Goal: Task Accomplishment & Management: Manage account settings

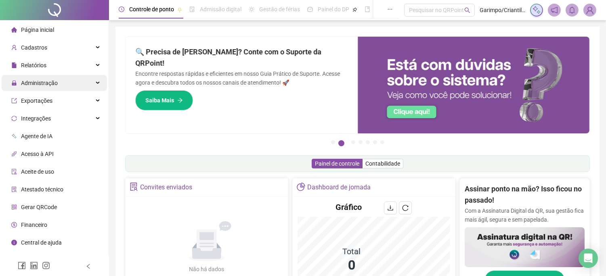
click at [85, 84] on div "Administração" at bounding box center [54, 83] width 105 height 16
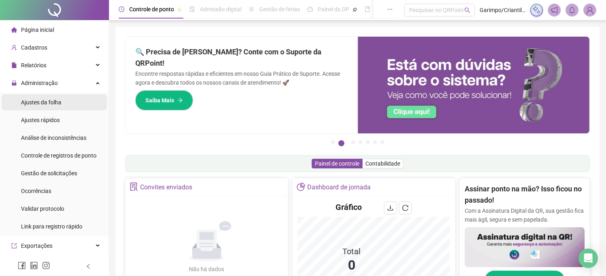
click at [77, 105] on li "Ajustes da folha" at bounding box center [54, 102] width 105 height 16
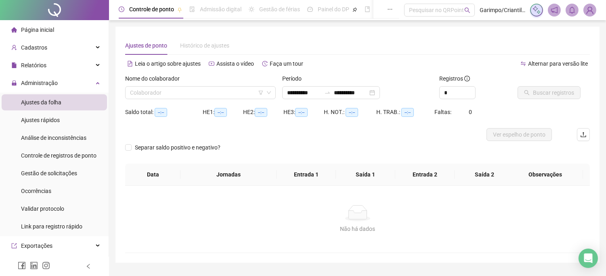
type input "**********"
click at [186, 98] on input "search" at bounding box center [197, 93] width 134 height 12
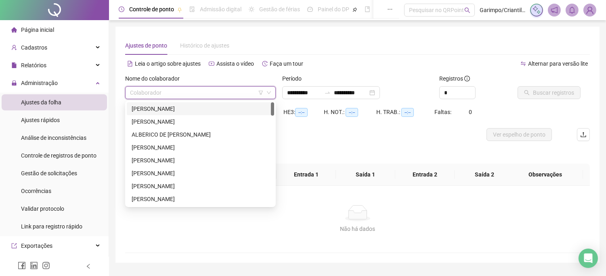
click at [259, 90] on icon "filter" at bounding box center [260, 92] width 5 height 5
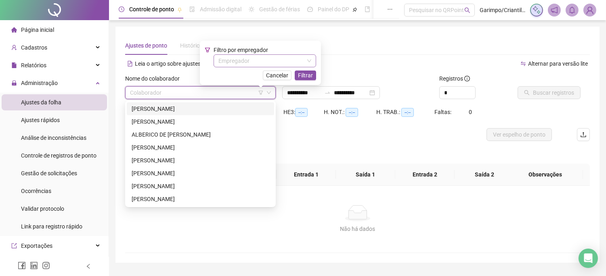
click at [237, 58] on input "search" at bounding box center [261, 61] width 86 height 12
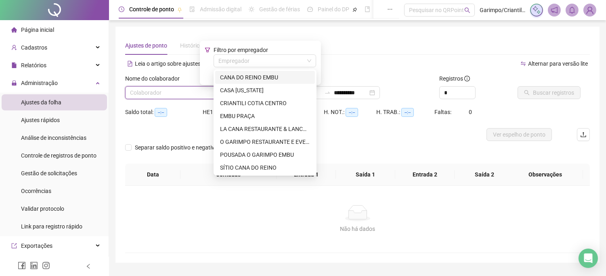
drag, startPoint x: 247, startPoint y: 78, endPoint x: 311, endPoint y: 83, distance: 63.9
click at [247, 78] on div "CANA DO REINO EMBU" at bounding box center [265, 77] width 90 height 9
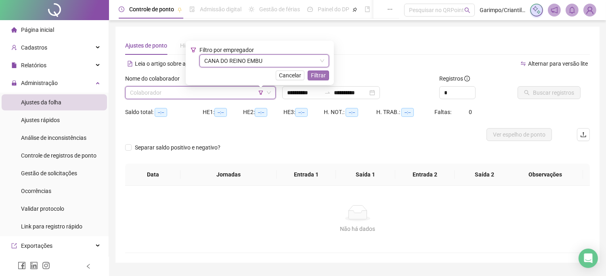
click at [318, 78] on span "Filtrar" at bounding box center [318, 75] width 15 height 9
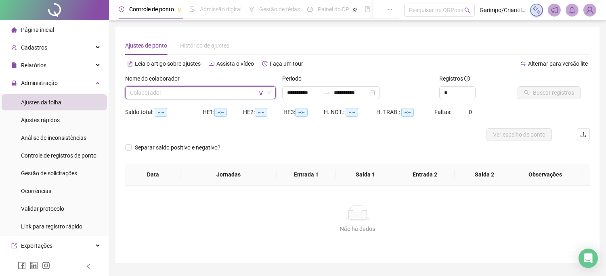
click at [233, 95] on input "search" at bounding box center [197, 93] width 134 height 12
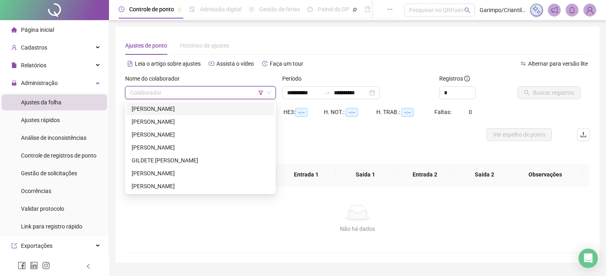
click at [228, 105] on div "[PERSON_NAME]" at bounding box center [201, 108] width 138 height 9
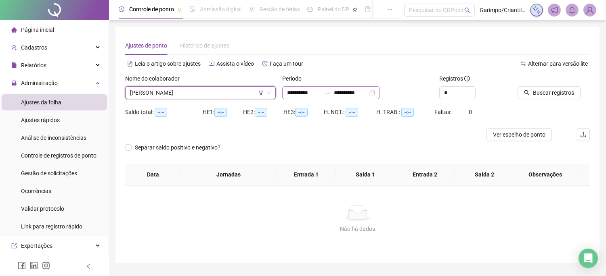
click at [380, 94] on div "**********" at bounding box center [331, 92] width 98 height 13
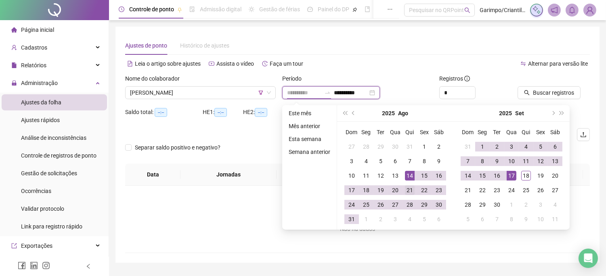
type input "**********"
click at [409, 192] on div "21" at bounding box center [410, 191] width 10 height 10
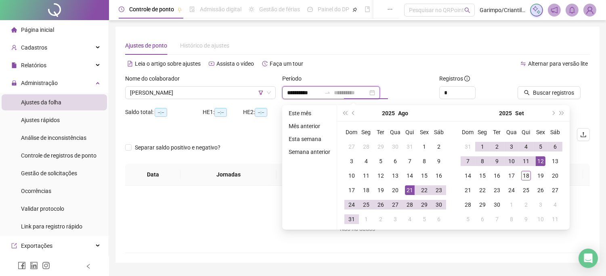
type input "**********"
click at [529, 174] on div "18" at bounding box center [526, 176] width 10 height 10
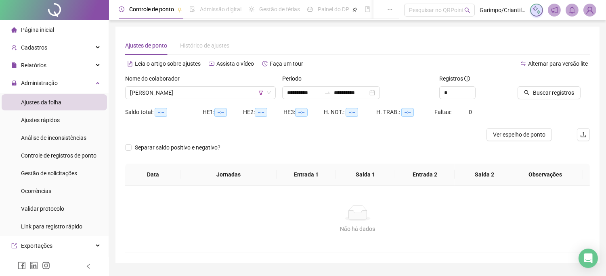
click at [545, 99] on div "Buscar registros" at bounding box center [553, 89] width 79 height 31
click at [541, 97] on span "Buscar registros" at bounding box center [553, 92] width 41 height 9
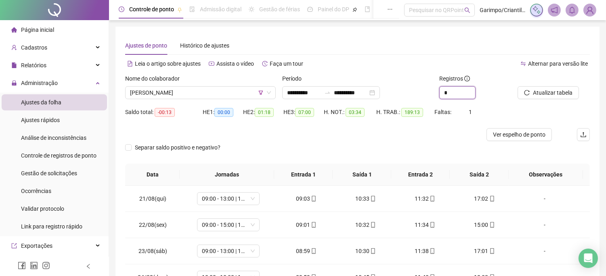
click at [474, 91] on icon "up" at bounding box center [475, 89] width 3 height 3
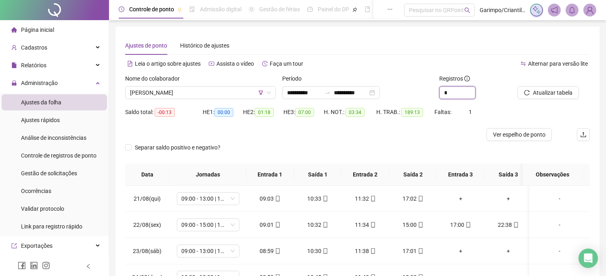
type input "*"
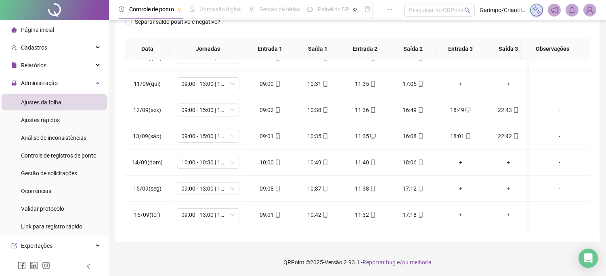
scroll to position [596, 0]
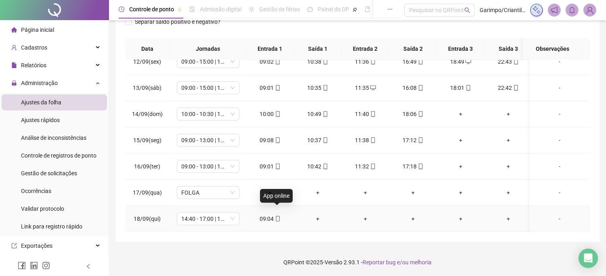
click at [275, 216] on icon "mobile" at bounding box center [278, 219] width 6 height 6
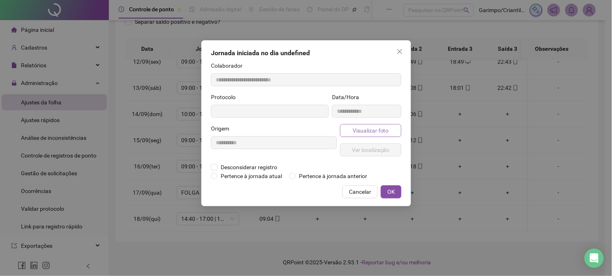
type input "**********"
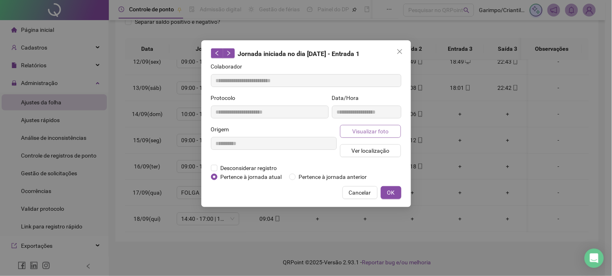
click at [394, 130] on button "Visualizar foto" at bounding box center [370, 131] width 61 height 13
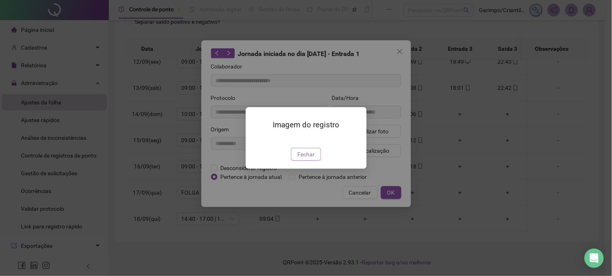
click at [303, 159] on span "Fechar" at bounding box center [305, 154] width 17 height 9
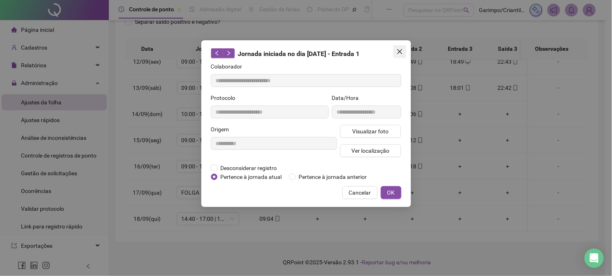
click at [403, 50] on span "Close" at bounding box center [399, 51] width 13 height 6
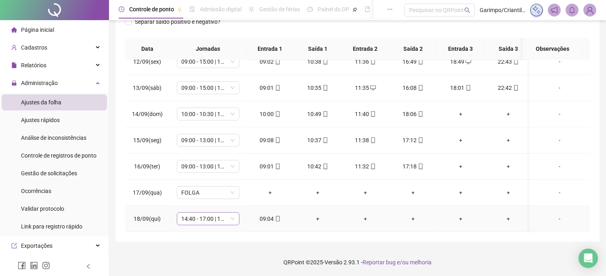
click at [226, 213] on span "14:40 - 17:00 | 18:00 - 23:00" at bounding box center [208, 219] width 53 height 12
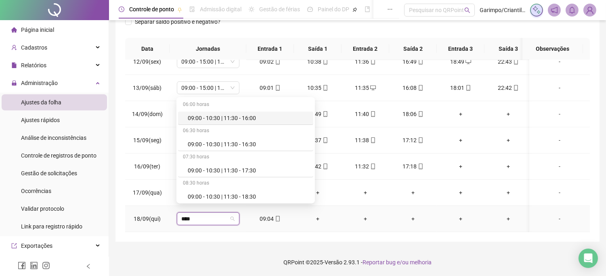
type input "*****"
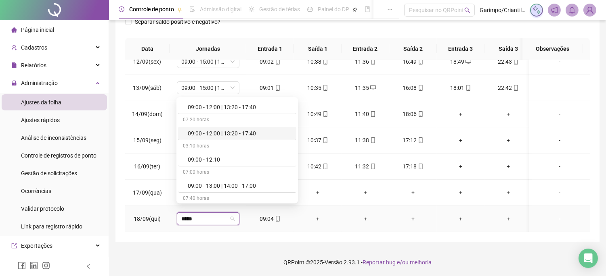
scroll to position [313, 0]
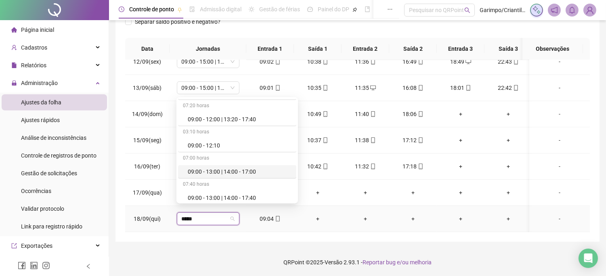
click at [242, 173] on div "09:00 - 13:00 | 14:00 - 17:00" at bounding box center [240, 171] width 104 height 9
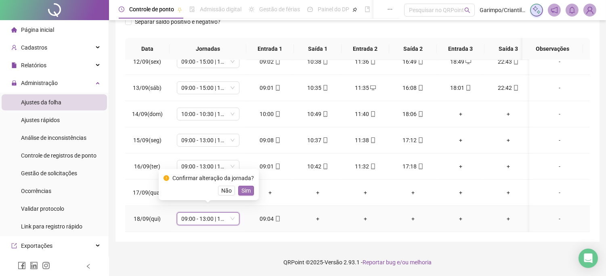
click at [249, 193] on button "Sim" at bounding box center [246, 191] width 16 height 10
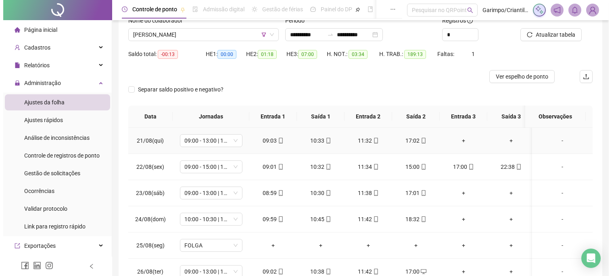
scroll to position [0, 0]
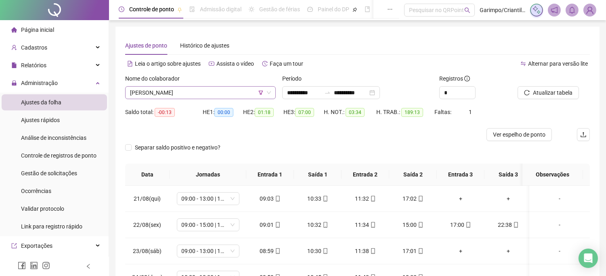
click at [231, 94] on span "[PERSON_NAME]" at bounding box center [200, 93] width 141 height 12
click at [539, 86] on div at bounding box center [543, 80] width 52 height 12
click at [539, 90] on span "Atualizar tabela" at bounding box center [553, 92] width 40 height 9
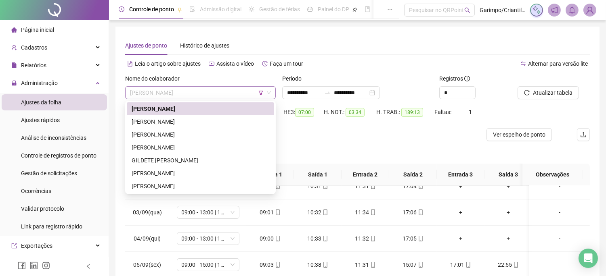
click at [220, 87] on span "[PERSON_NAME]" at bounding box center [200, 93] width 141 height 12
click at [210, 125] on div "[PERSON_NAME]" at bounding box center [201, 121] width 138 height 9
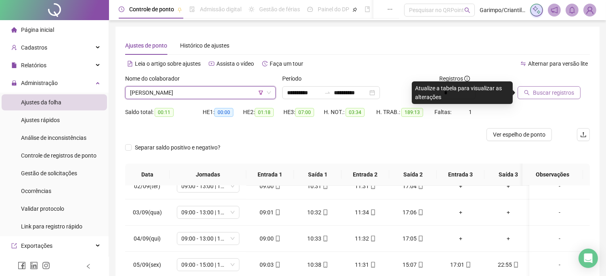
click at [560, 91] on span "Buscar registros" at bounding box center [553, 92] width 41 height 9
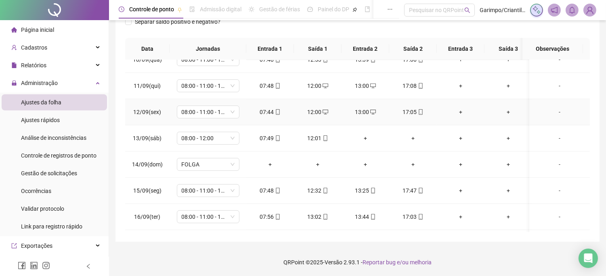
scroll to position [596, 0]
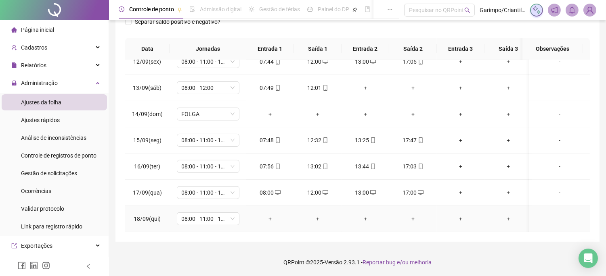
click at [267, 215] on div "+" at bounding box center [270, 219] width 35 height 9
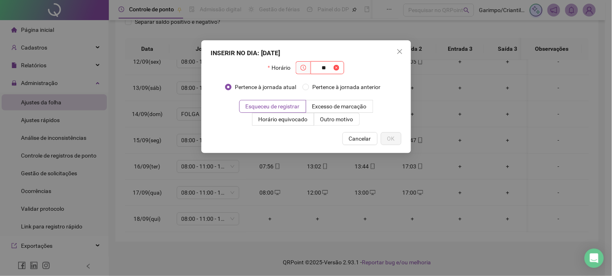
type input "*"
type input "*****"
click at [354, 120] on label "Outro motivo" at bounding box center [337, 119] width 46 height 13
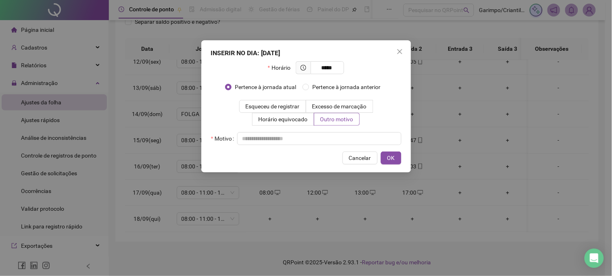
click at [339, 148] on div "INSERIR NO DIA : [DATE] Horário ***** Pertence à jornada atual Pertence à jorna…" at bounding box center [306, 106] width 210 height 132
click at [338, 148] on div "INSERIR NO DIA : [DATE] Horário ***** Pertence à jornada atual Pertence à jorna…" at bounding box center [306, 106] width 210 height 132
click at [338, 140] on input "text" at bounding box center [319, 138] width 164 height 13
click at [388, 155] on span "OK" at bounding box center [391, 158] width 8 height 9
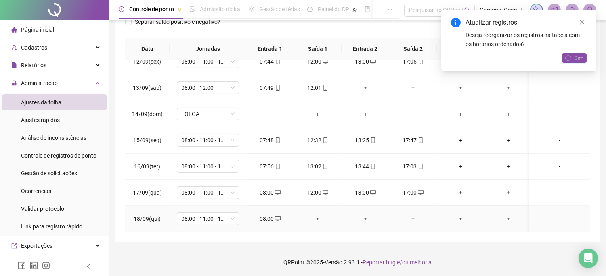
click at [324, 215] on div "+" at bounding box center [317, 219] width 35 height 9
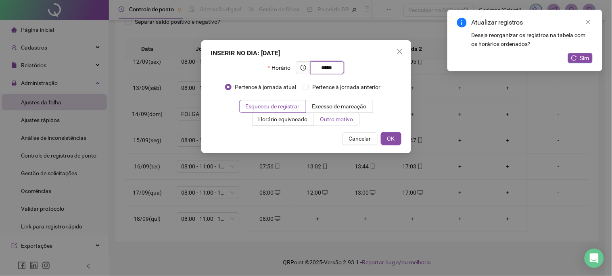
type input "*****"
click at [345, 119] on span "Outro motivo" at bounding box center [336, 119] width 33 height 6
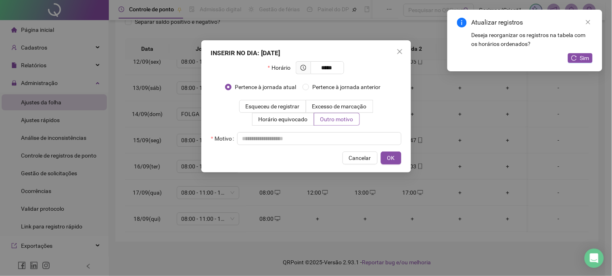
click at [324, 152] on div "Cancelar OK" at bounding box center [306, 158] width 190 height 13
click at [324, 143] on input "text" at bounding box center [319, 138] width 164 height 13
click at [386, 155] on button "OK" at bounding box center [391, 158] width 21 height 13
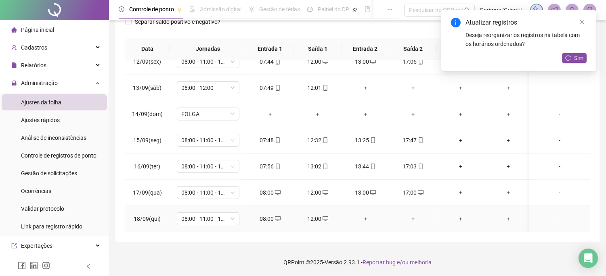
click at [366, 215] on div "+" at bounding box center [365, 219] width 35 height 9
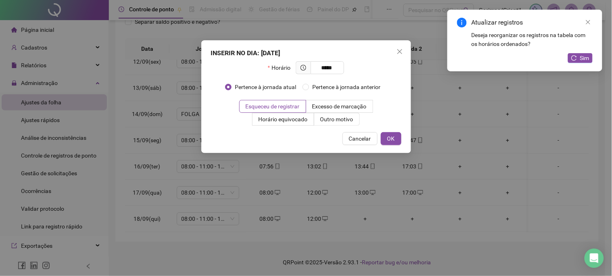
type input "*****"
click at [361, 120] on div "Esqueceu de registrar Excesso de marcação Horário equivocado Outro motivo" at bounding box center [306, 113] width 190 height 26
click at [353, 119] on span "Outro motivo" at bounding box center [336, 119] width 33 height 6
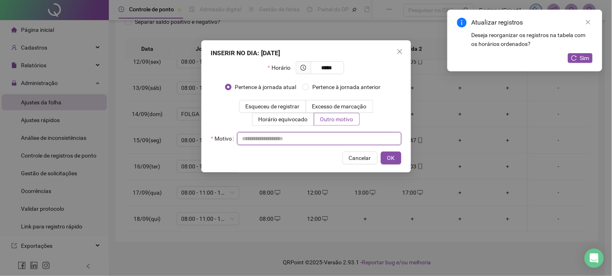
click at [347, 140] on input "text" at bounding box center [319, 138] width 164 height 13
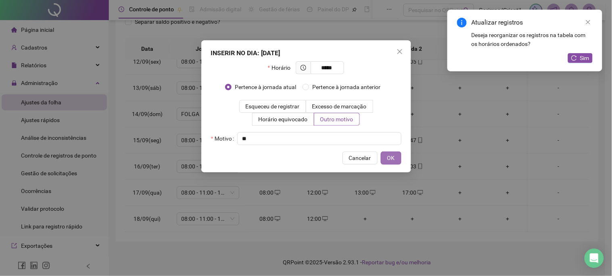
click at [390, 152] on button "OK" at bounding box center [391, 158] width 21 height 13
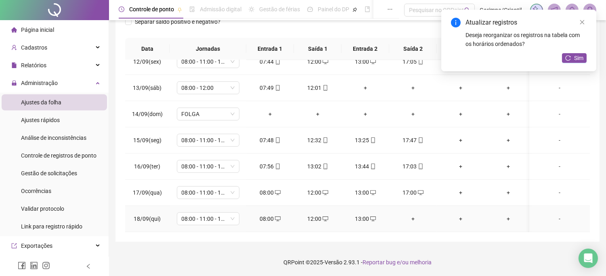
click at [414, 215] on div "+" at bounding box center [412, 219] width 35 height 9
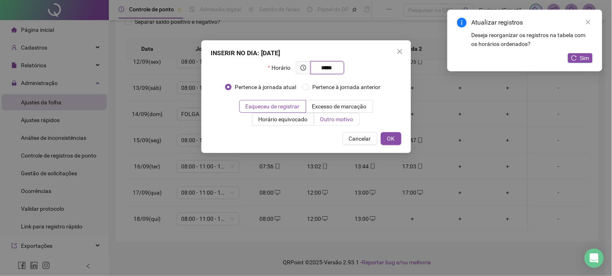
type input "*****"
click at [349, 123] on label "Outro motivo" at bounding box center [337, 119] width 46 height 13
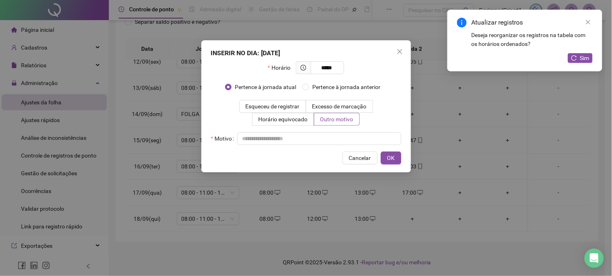
click at [346, 132] on div "Motivo" at bounding box center [306, 138] width 190 height 13
click at [347, 136] on input "text" at bounding box center [319, 138] width 164 height 13
click at [385, 159] on button "OK" at bounding box center [391, 158] width 21 height 13
click at [588, 59] on span "Sim" at bounding box center [584, 58] width 9 height 9
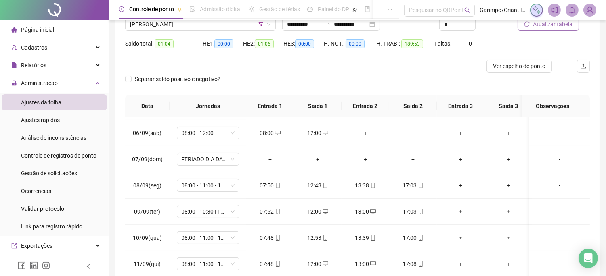
scroll to position [0, 0]
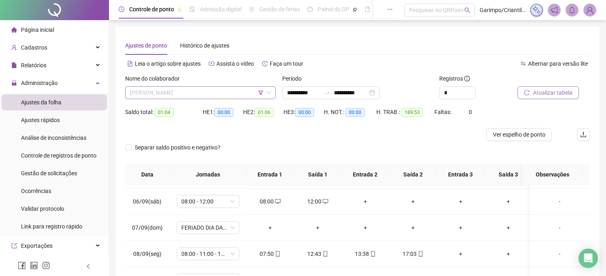
click at [239, 93] on span "[PERSON_NAME]" at bounding box center [200, 93] width 141 height 12
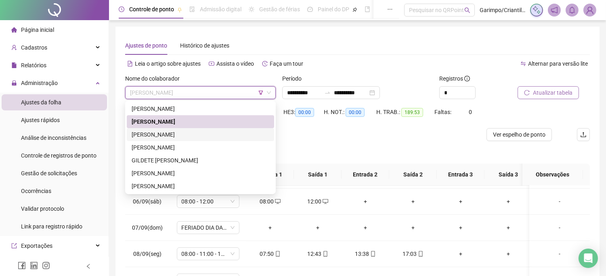
click at [205, 134] on div "[PERSON_NAME]" at bounding box center [201, 134] width 138 height 9
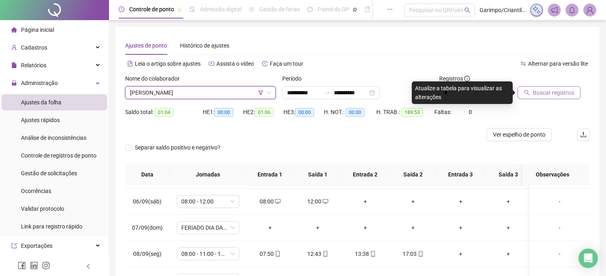
click at [527, 91] on icon "search" at bounding box center [527, 93] width 6 height 6
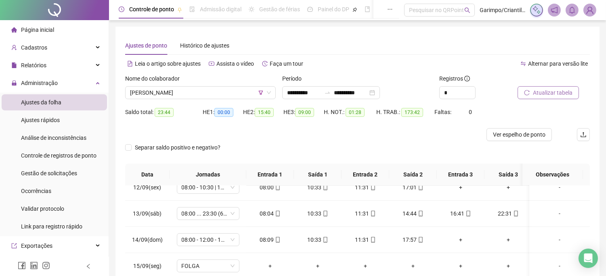
scroll to position [126, 0]
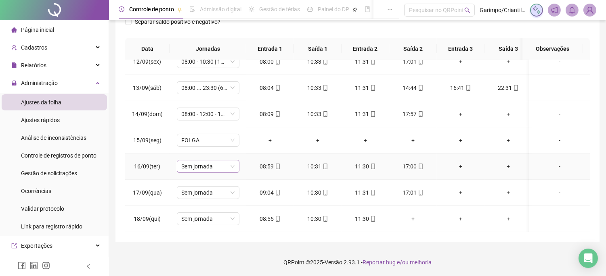
click at [220, 165] on span "Sem jornada" at bounding box center [208, 167] width 53 height 12
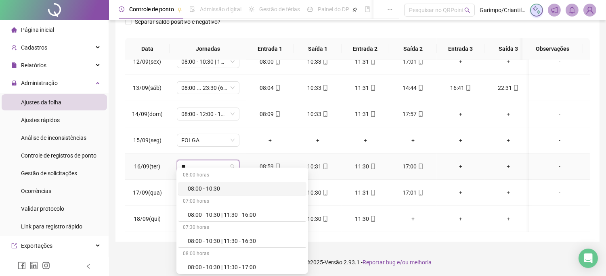
type input "*"
type input "*****"
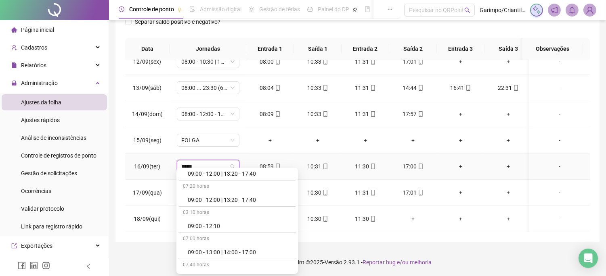
scroll to position [313, 0]
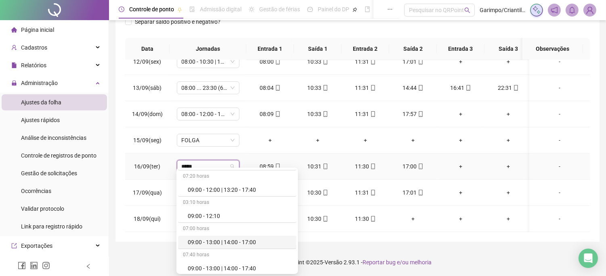
click at [252, 240] on div "09:00 - 13:00 | 14:00 - 17:00" at bounding box center [240, 242] width 104 height 9
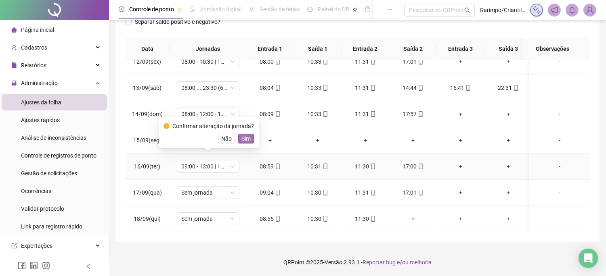
click at [241, 138] on span "Sim" at bounding box center [245, 138] width 9 height 9
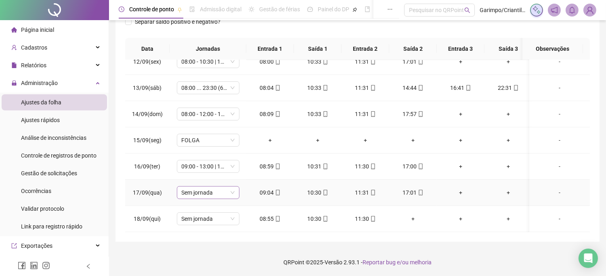
click at [210, 187] on span "Sem jornada" at bounding box center [208, 193] width 53 height 12
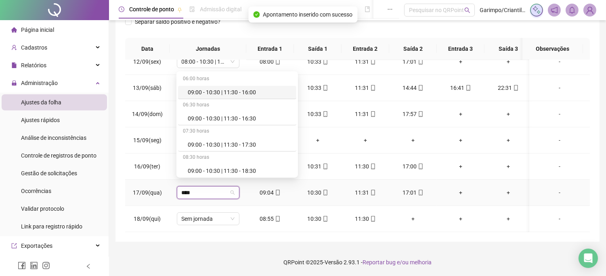
type input "*****"
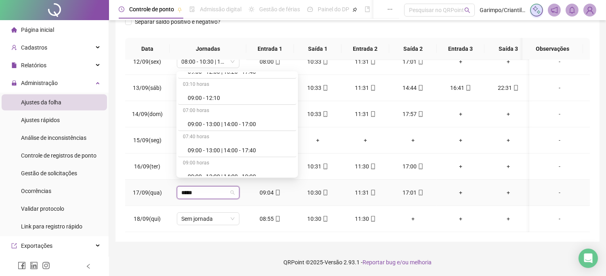
scroll to position [358, 0]
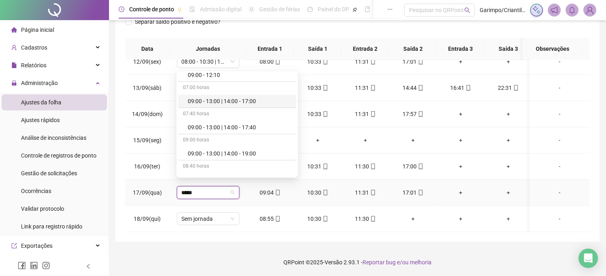
click at [249, 100] on div "09:00 - 13:00 | 14:00 - 17:00" at bounding box center [240, 101] width 104 height 9
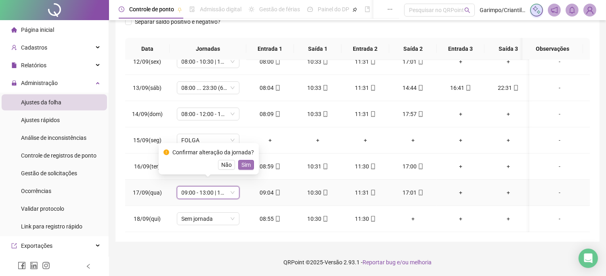
click at [243, 168] on span "Sim" at bounding box center [245, 165] width 9 height 9
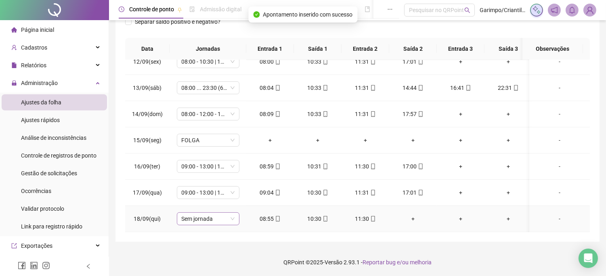
click at [212, 213] on span "Sem jornada" at bounding box center [208, 219] width 53 height 12
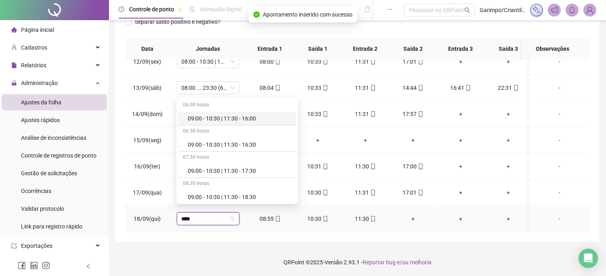
type input "*****"
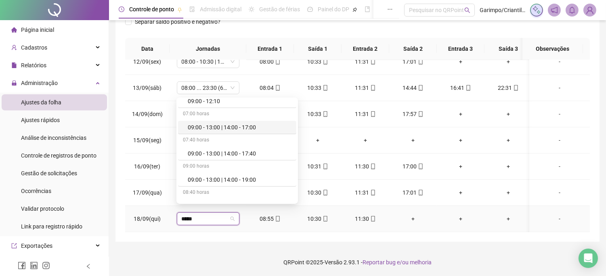
click at [239, 130] on div "09:00 - 13:00 | 14:00 - 17:00" at bounding box center [240, 127] width 104 height 9
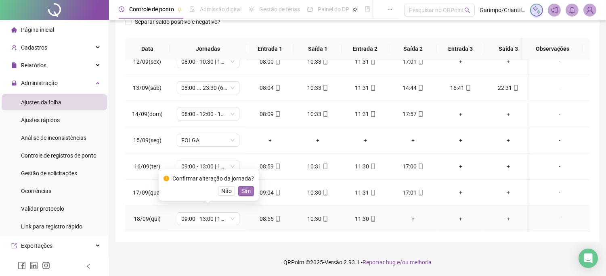
click at [245, 190] on span "Sim" at bounding box center [245, 191] width 9 height 9
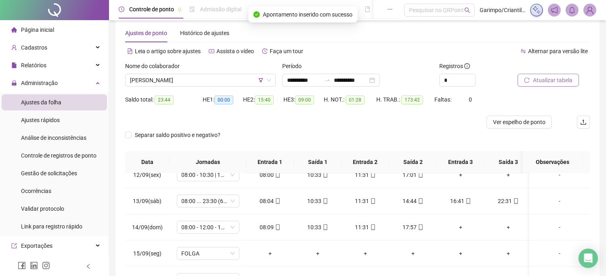
scroll to position [0, 0]
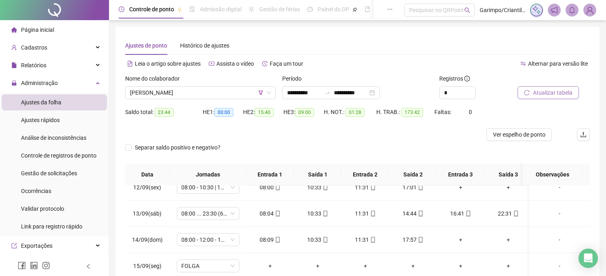
click at [554, 93] on span "Atualizar tabela" at bounding box center [553, 92] width 40 height 9
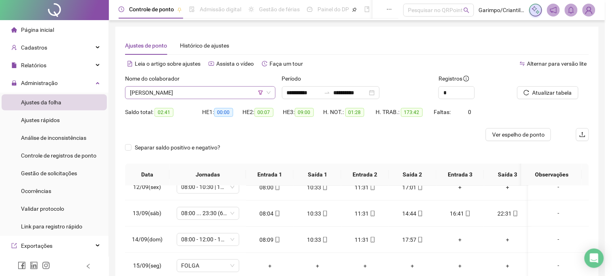
click at [218, 88] on span "[PERSON_NAME]" at bounding box center [200, 93] width 141 height 12
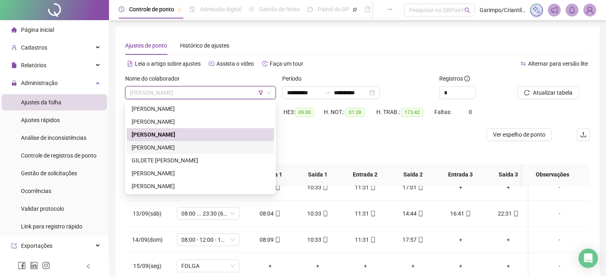
click at [176, 145] on div "[PERSON_NAME]" at bounding box center [201, 147] width 138 height 9
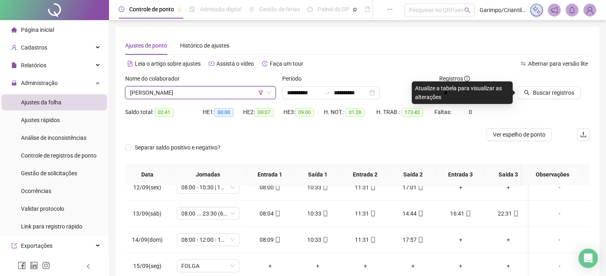
click at [537, 85] on div at bounding box center [543, 80] width 52 height 12
click at [537, 90] on span "Buscar registros" at bounding box center [553, 92] width 41 height 9
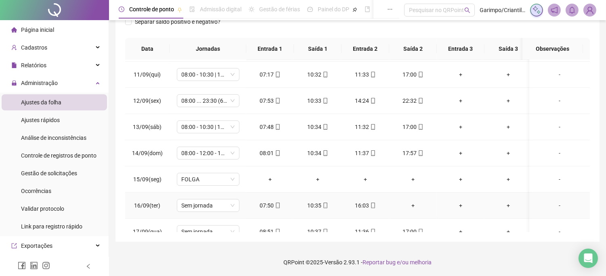
scroll to position [596, 0]
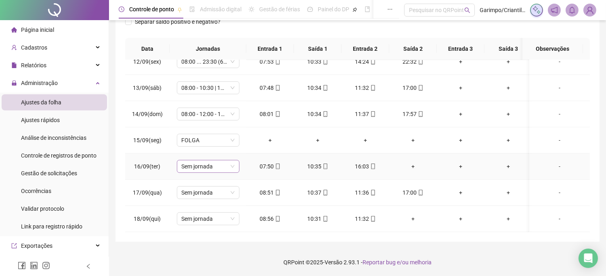
click at [219, 161] on span "Sem jornada" at bounding box center [208, 167] width 53 height 12
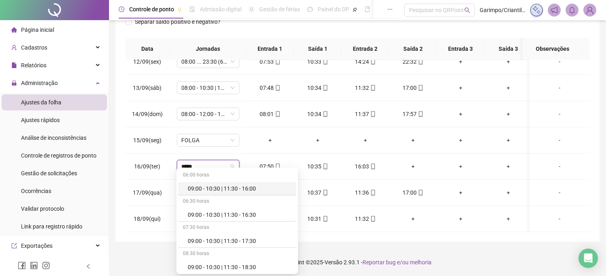
type input "*****"
click at [347, 245] on div "**********" at bounding box center [357, 75] width 497 height 403
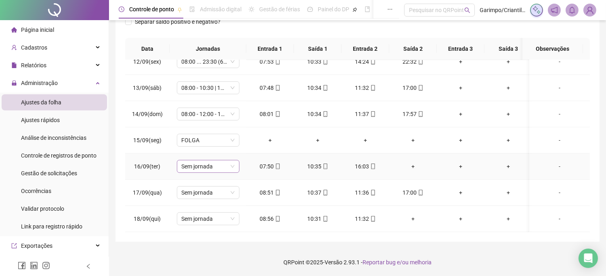
click at [220, 161] on span "Sem jornada" at bounding box center [208, 167] width 53 height 12
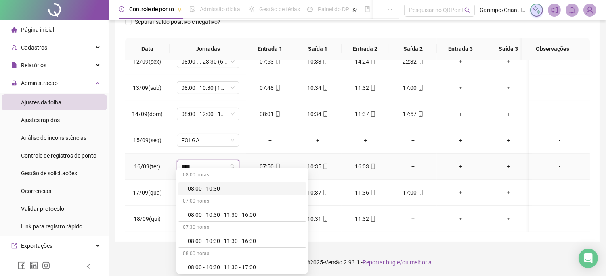
type input "*****"
click at [249, 219] on div "08:00 - 10:30 | 11:30 - 16:00" at bounding box center [245, 215] width 114 height 9
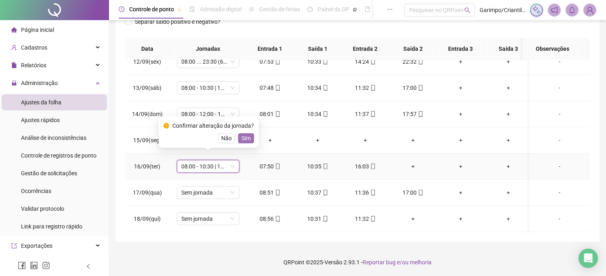
click at [248, 136] on span "Sim" at bounding box center [245, 138] width 9 height 9
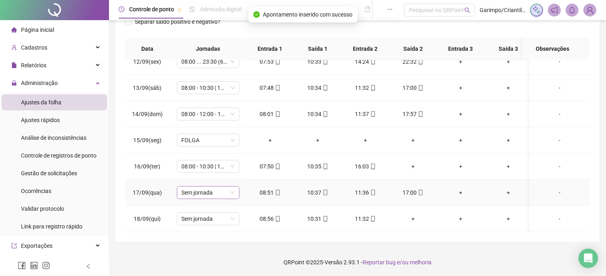
click at [216, 187] on span "Sem jornada" at bounding box center [208, 193] width 53 height 12
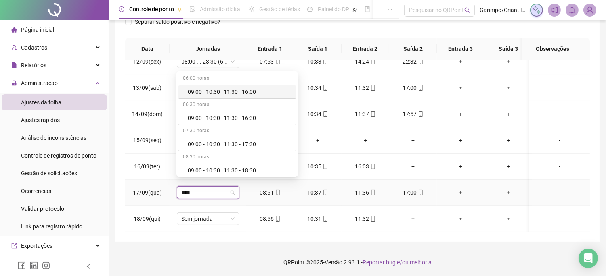
type input "*****"
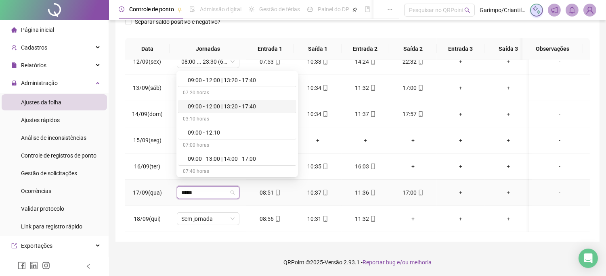
scroll to position [313, 0]
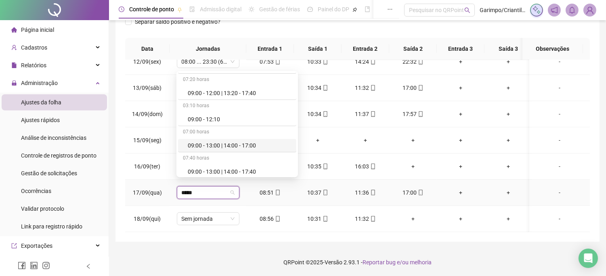
click at [251, 148] on div "09:00 - 13:00 | 14:00 - 17:00" at bounding box center [240, 145] width 104 height 9
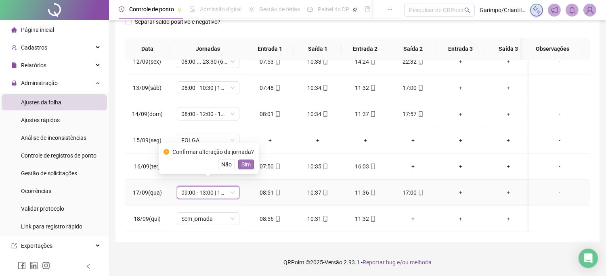
click at [243, 161] on span "Sim" at bounding box center [245, 164] width 9 height 9
click at [218, 213] on span "Sem jornada" at bounding box center [208, 219] width 53 height 12
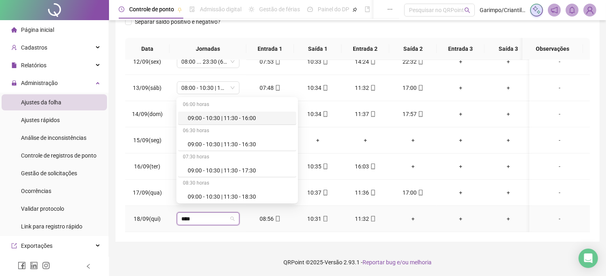
type input "*****"
click at [247, 175] on div "09:00 - 13:00 | 14:00 - 17:00" at bounding box center [240, 171] width 104 height 9
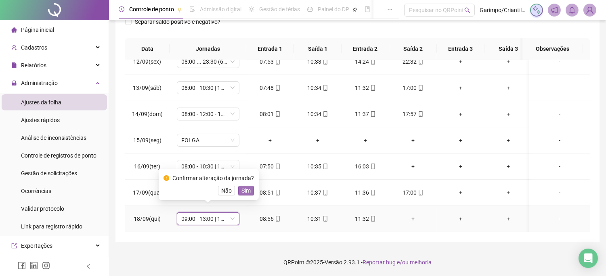
click at [249, 188] on button "Sim" at bounding box center [246, 191] width 16 height 10
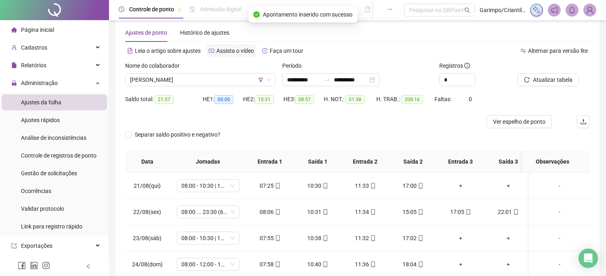
scroll to position [0, 0]
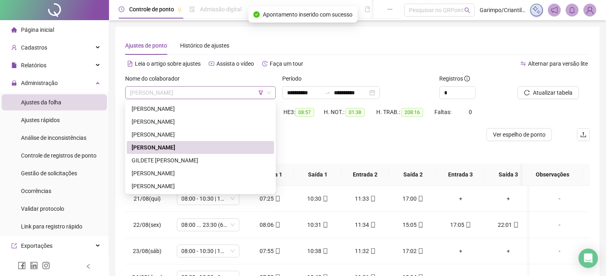
click at [225, 98] on span "[PERSON_NAME]" at bounding box center [200, 93] width 141 height 12
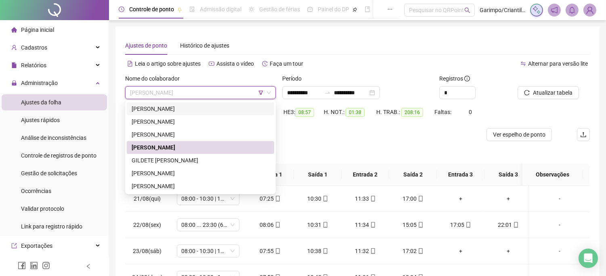
click at [202, 106] on div "[PERSON_NAME]" at bounding box center [201, 108] width 138 height 9
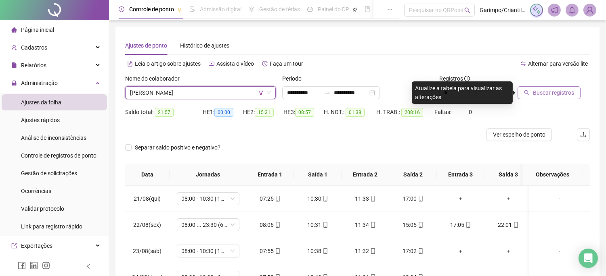
click at [551, 86] on button "Buscar registros" at bounding box center [548, 92] width 63 height 13
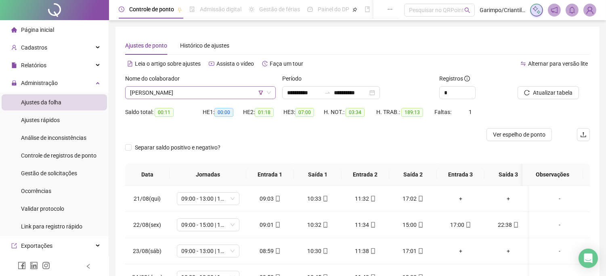
click at [218, 98] on span "[PERSON_NAME]" at bounding box center [200, 93] width 141 height 12
click at [216, 92] on span "[PERSON_NAME]" at bounding box center [200, 93] width 141 height 12
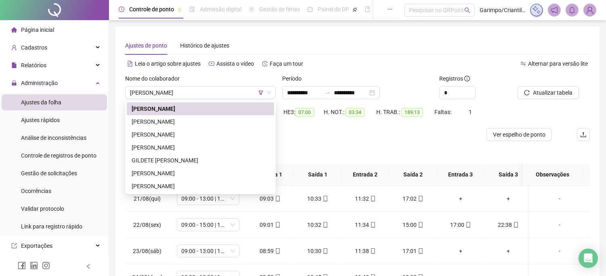
click at [251, 106] on div "HE 2: 01:18" at bounding box center [263, 112] width 40 height 13
click at [319, 151] on div "Separar saldo positivo e negativo?" at bounding box center [357, 152] width 464 height 23
click at [248, 94] on span "[PERSON_NAME]" at bounding box center [200, 93] width 141 height 12
click at [248, 112] on div "[PERSON_NAME]" at bounding box center [201, 108] width 138 height 9
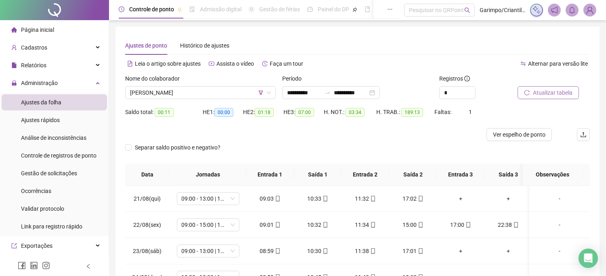
click at [547, 94] on span "Atualizar tabela" at bounding box center [553, 92] width 40 height 9
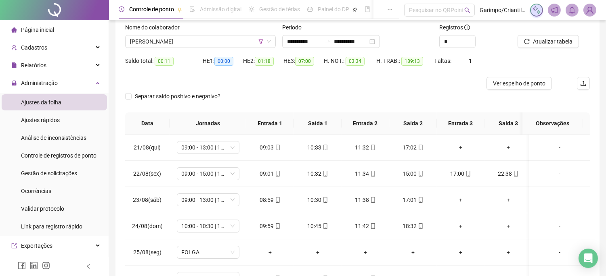
scroll to position [36, 0]
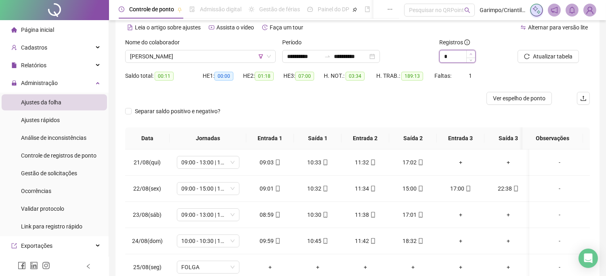
click at [471, 54] on icon "up" at bounding box center [470, 54] width 2 height 2
type input "*"
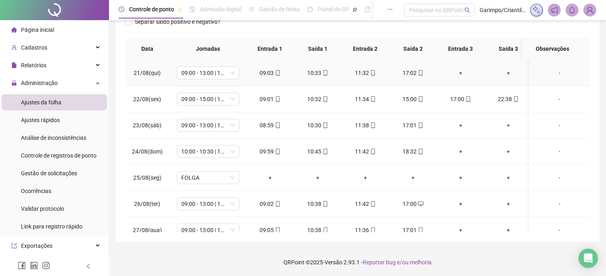
scroll to position [0, 0]
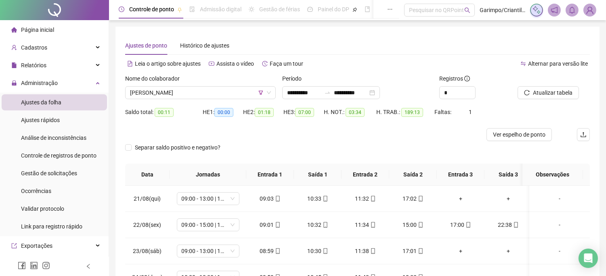
click at [409, 122] on div "H. TRAB.: 189:13" at bounding box center [405, 117] width 58 height 23
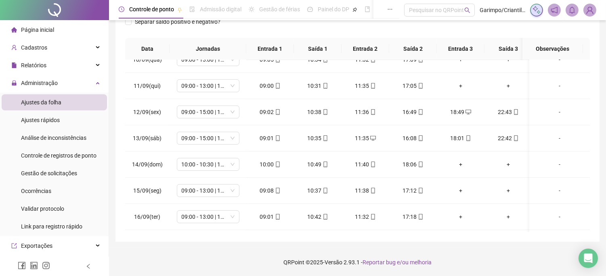
scroll to position [596, 0]
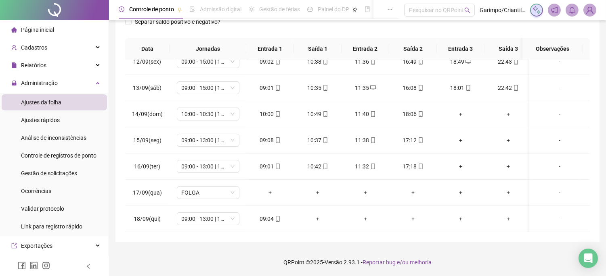
drag, startPoint x: 347, startPoint y: 132, endPoint x: 405, endPoint y: 26, distance: 120.8
click at [405, 26] on div "Separar saldo positivo e negativo?" at bounding box center [357, 26] width 464 height 23
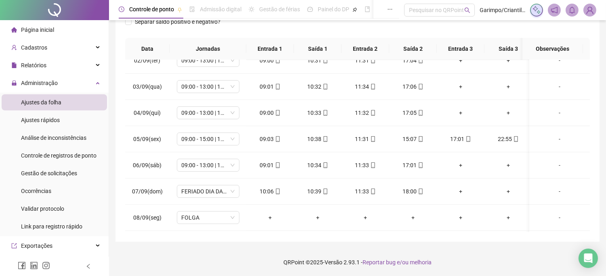
scroll to position [0, 0]
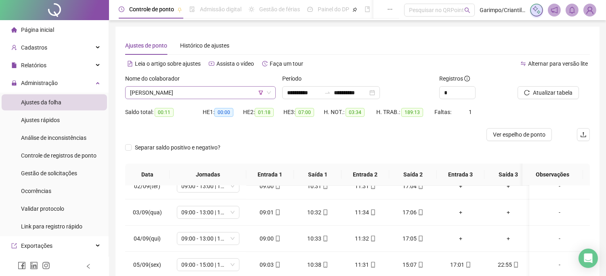
click at [229, 94] on span "[PERSON_NAME]" at bounding box center [200, 93] width 141 height 12
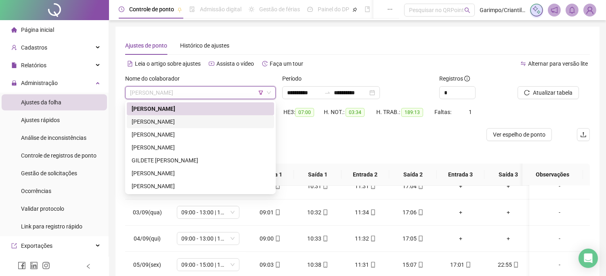
click at [219, 116] on div "[PERSON_NAME]" at bounding box center [200, 121] width 147 height 13
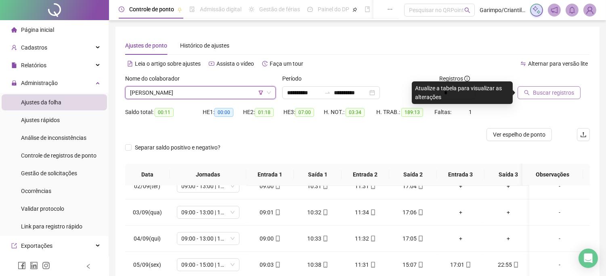
click at [571, 94] on span "Buscar registros" at bounding box center [553, 92] width 41 height 9
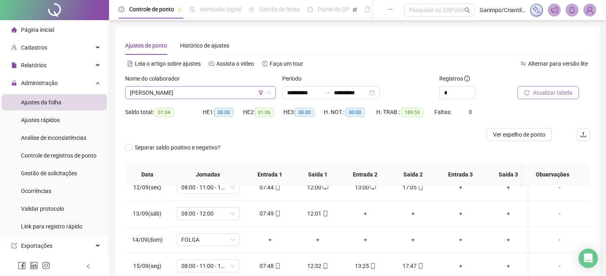
click at [248, 87] on span "[PERSON_NAME]" at bounding box center [200, 93] width 141 height 12
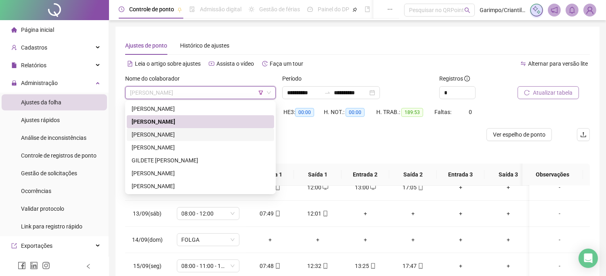
click at [205, 134] on div "[PERSON_NAME]" at bounding box center [201, 134] width 138 height 9
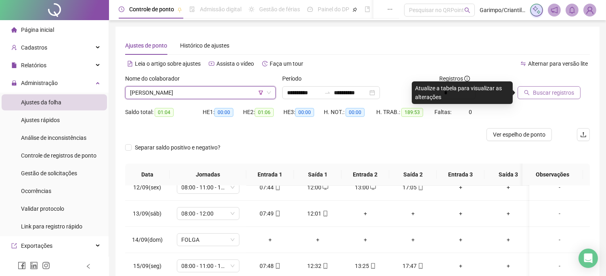
click at [569, 91] on span "Buscar registros" at bounding box center [553, 92] width 41 height 9
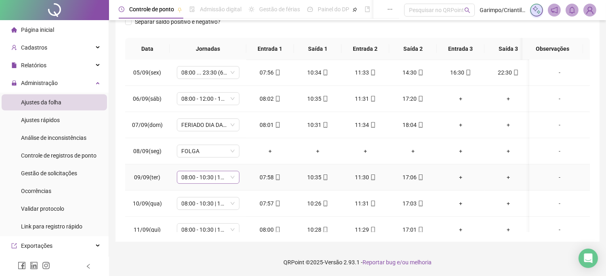
scroll to position [269, 0]
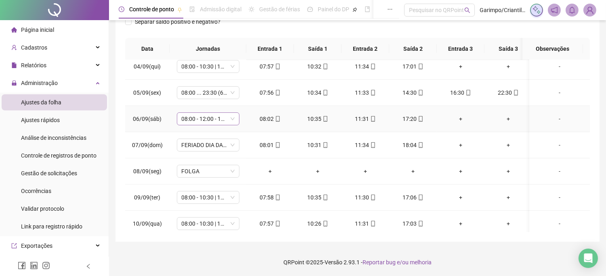
click at [204, 123] on span "08:00 - 12:00 - 13:00 - 18:00" at bounding box center [208, 119] width 53 height 12
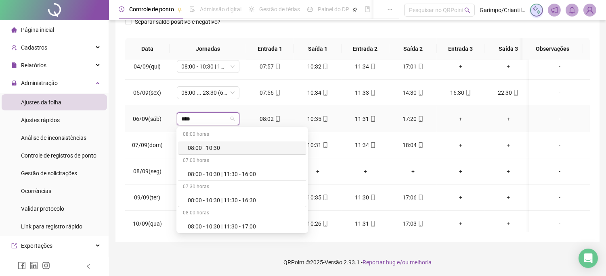
type input "*****"
click at [238, 222] on div "08:00 - 10:30 | 11:30 - 17:00" at bounding box center [245, 226] width 114 height 9
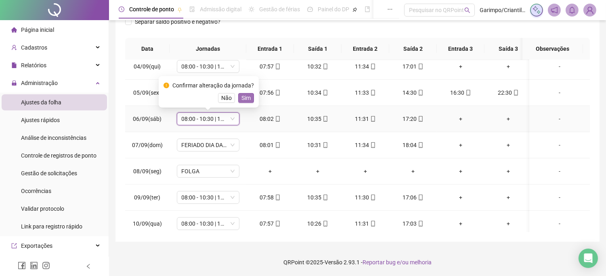
click at [245, 96] on span "Sim" at bounding box center [245, 98] width 9 height 9
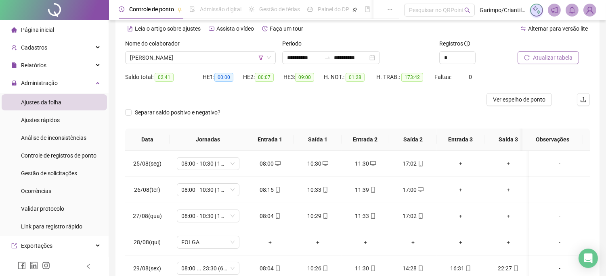
scroll to position [0, 0]
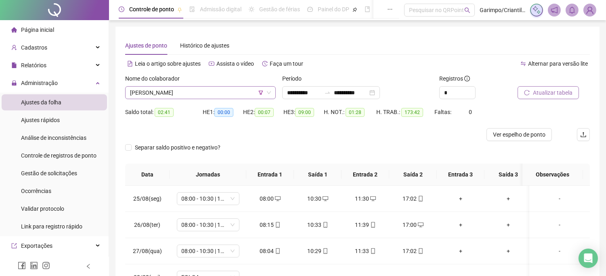
click at [224, 90] on span "[PERSON_NAME]" at bounding box center [200, 93] width 141 height 12
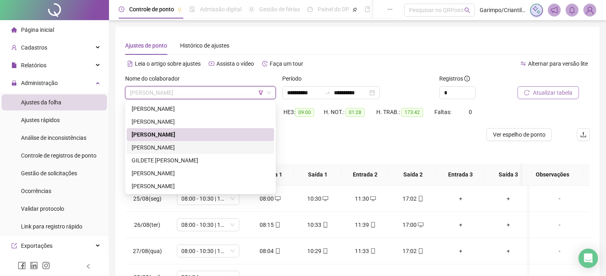
click at [198, 143] on div "[PERSON_NAME]" at bounding box center [201, 147] width 138 height 9
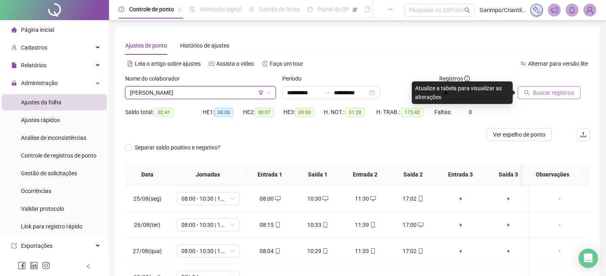
click at [528, 91] on icon "search" at bounding box center [527, 93] width 6 height 6
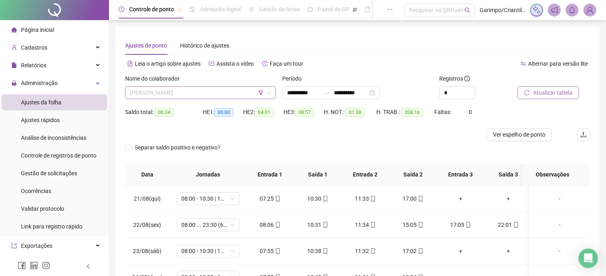
click at [255, 93] on span "[PERSON_NAME]" at bounding box center [200, 93] width 141 height 12
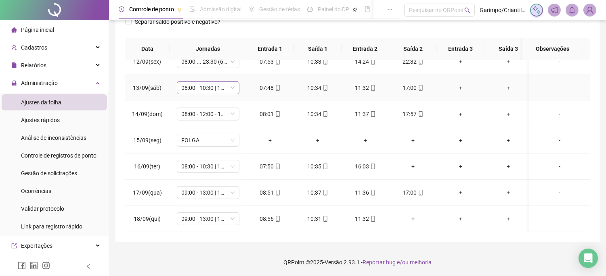
scroll to position [596, 0]
click at [418, 162] on div "+" at bounding box center [412, 166] width 35 height 9
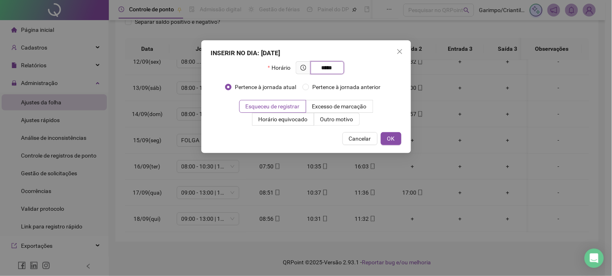
type input "*****"
click at [351, 127] on div "INSERIR NO DIA : [DATE] Horário ***** Pertence à jornada atual Pertence à jorna…" at bounding box center [306, 96] width 210 height 113
click at [344, 117] on span "Outro motivo" at bounding box center [336, 119] width 33 height 6
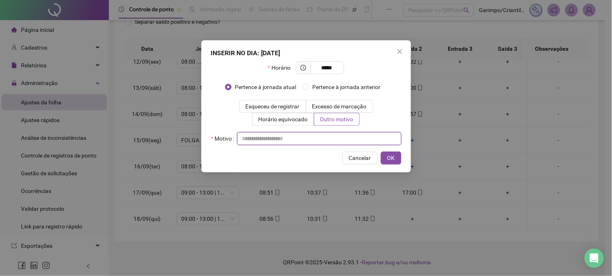
click at [317, 138] on input "text" at bounding box center [319, 138] width 164 height 13
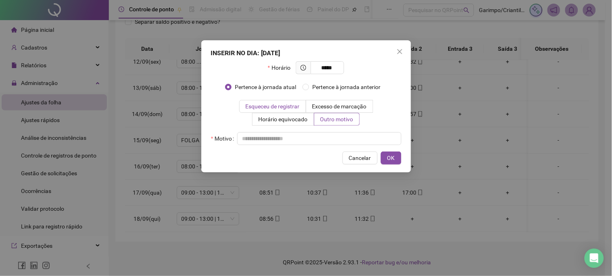
click at [305, 102] on label "Esqueceu de registrar" at bounding box center [272, 106] width 67 height 13
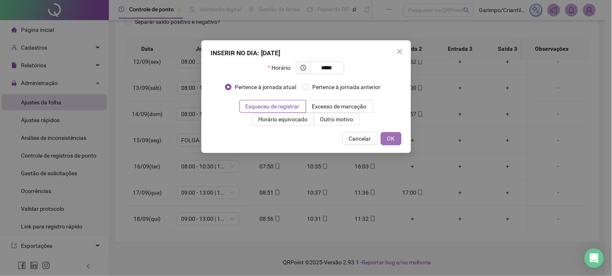
click at [385, 140] on button "OK" at bounding box center [391, 138] width 21 height 13
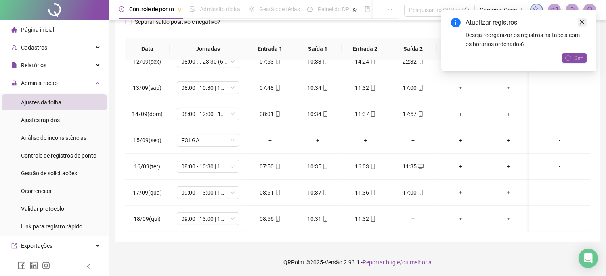
click at [583, 22] on icon "close" at bounding box center [582, 22] width 6 height 6
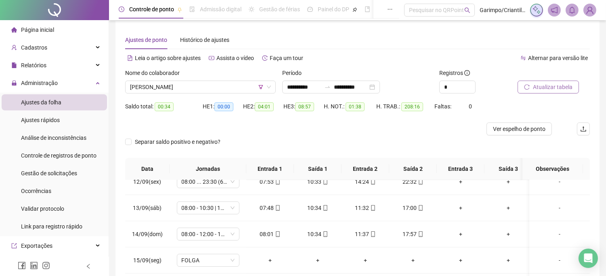
scroll to position [0, 0]
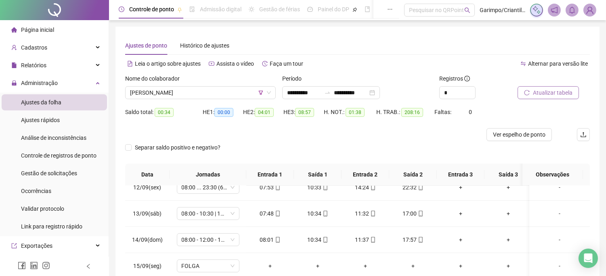
click at [551, 89] on span "Atualizar tabela" at bounding box center [553, 92] width 40 height 9
click at [222, 93] on span "[PERSON_NAME]" at bounding box center [200, 93] width 141 height 12
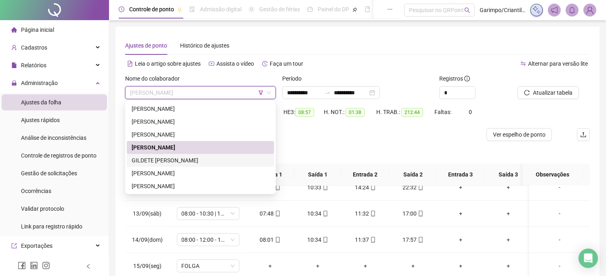
click at [209, 163] on div "GILDETE [PERSON_NAME]" at bounding box center [201, 160] width 138 height 9
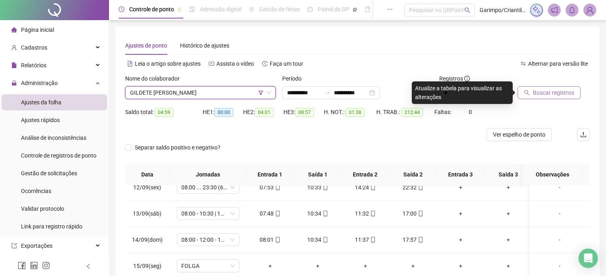
click at [559, 86] on button "Buscar registros" at bounding box center [548, 92] width 63 height 13
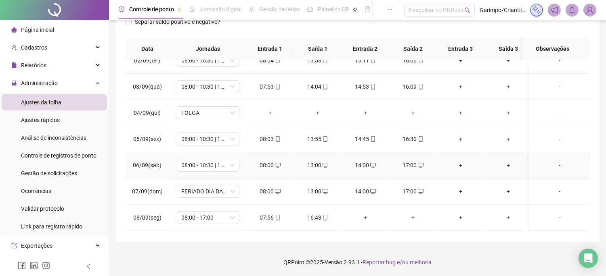
scroll to position [596, 0]
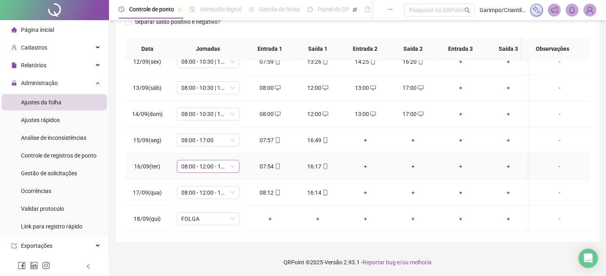
click at [215, 161] on span "08:00 - 12:00 - 13:00 - 16:20" at bounding box center [208, 167] width 53 height 12
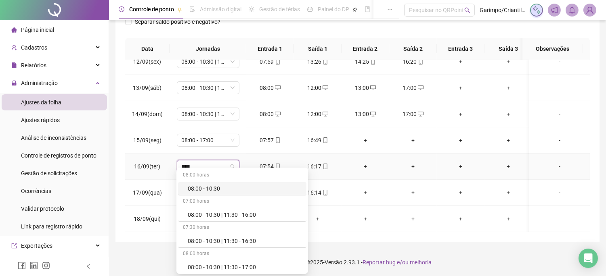
type input "*****"
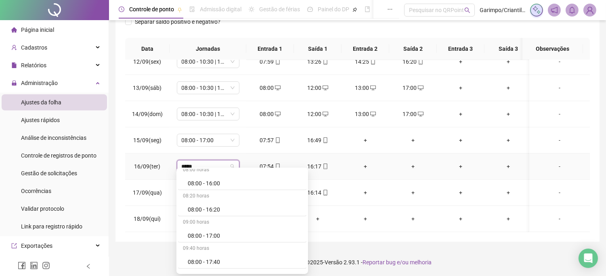
scroll to position [717, 0]
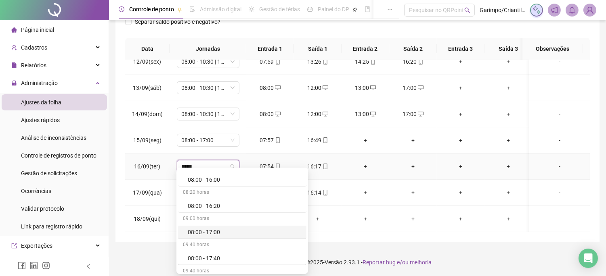
click at [219, 227] on div "08:00 - 17:00" at bounding box center [242, 232] width 128 height 13
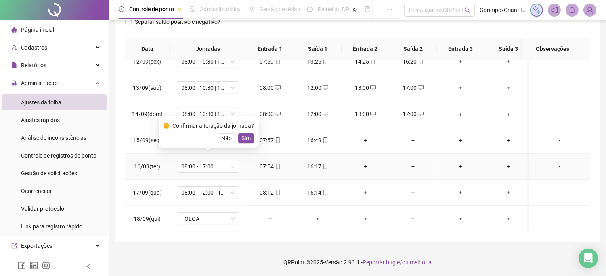
click at [244, 144] on div "Confirmar alteração da jornada? Não Sim" at bounding box center [209, 132] width 100 height 31
click at [245, 143] on button "Sim" at bounding box center [246, 139] width 16 height 10
click at [205, 187] on span "08:00 - 12:00 - 13:00 - 16:20" at bounding box center [208, 193] width 53 height 12
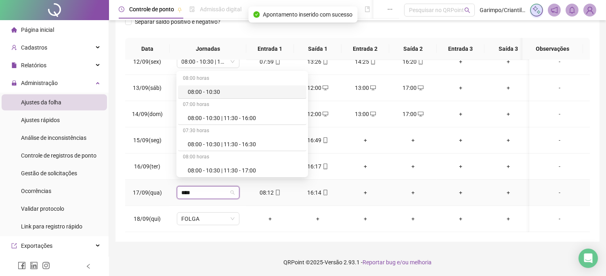
type input "*****"
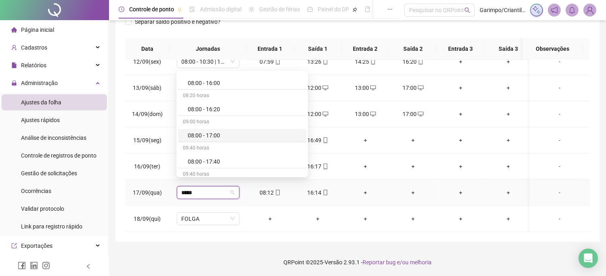
click at [209, 140] on div "08:00 - 17:00" at bounding box center [245, 135] width 114 height 9
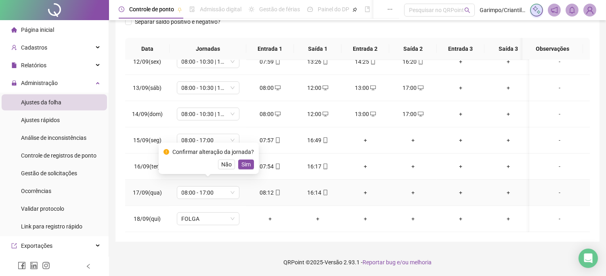
click at [244, 171] on div "Confirmar alteração da jornada? Não Sim" at bounding box center [209, 158] width 100 height 31
click at [243, 167] on span "Sim" at bounding box center [245, 164] width 9 height 9
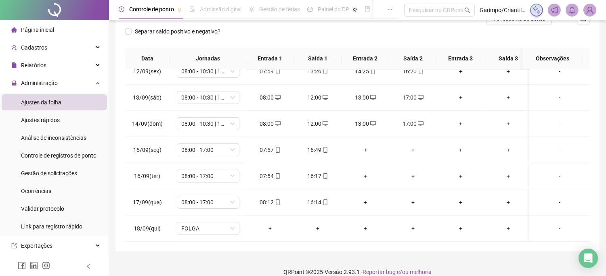
scroll to position [0, 0]
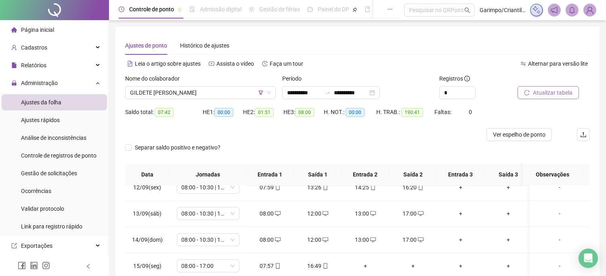
click at [545, 88] on span "Atualizar tabela" at bounding box center [553, 92] width 40 height 9
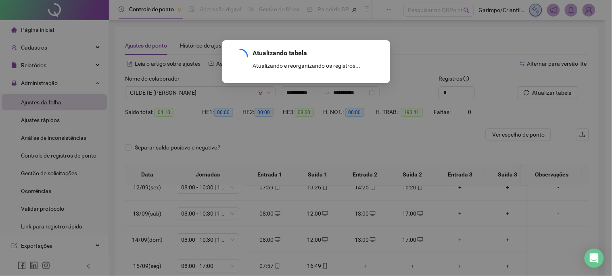
click at [226, 95] on span "GILDETE [PERSON_NAME]" at bounding box center [200, 93] width 141 height 12
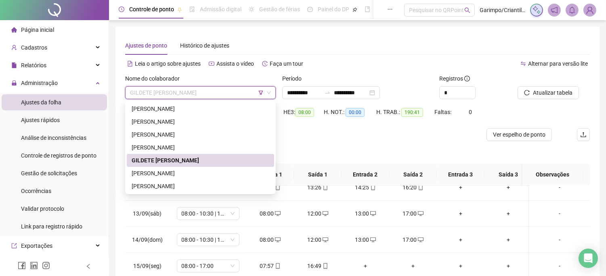
click at [226, 95] on span "GILDETE [PERSON_NAME]" at bounding box center [200, 93] width 141 height 12
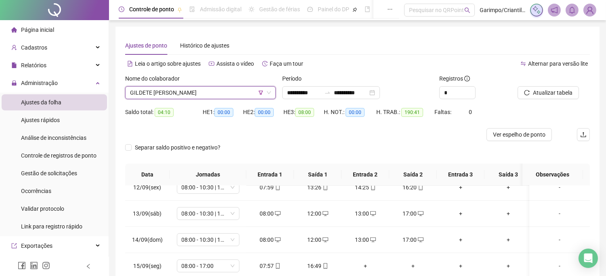
click at [226, 95] on span "GILDETE [PERSON_NAME]" at bounding box center [200, 93] width 141 height 12
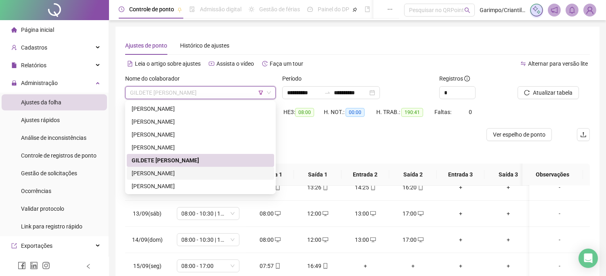
click at [190, 171] on div "[PERSON_NAME]" at bounding box center [201, 173] width 138 height 9
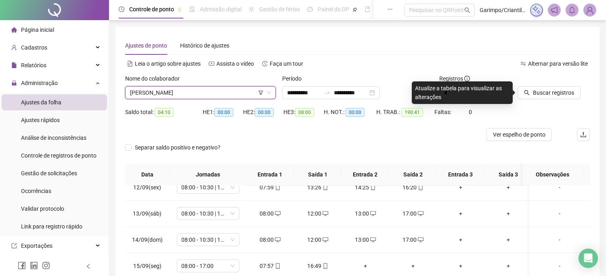
click at [558, 83] on div at bounding box center [543, 80] width 52 height 12
click at [558, 92] on span "Buscar registros" at bounding box center [553, 92] width 41 height 9
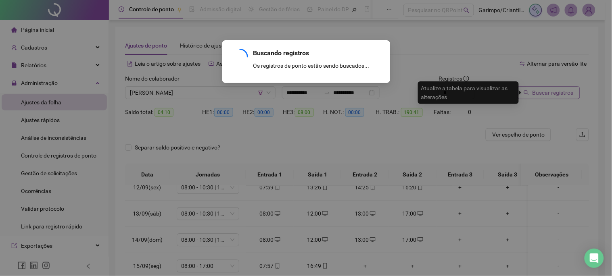
click at [558, 92] on div "Buscando registros Os registros de ponto estão sendo buscados... OK" at bounding box center [306, 138] width 612 height 276
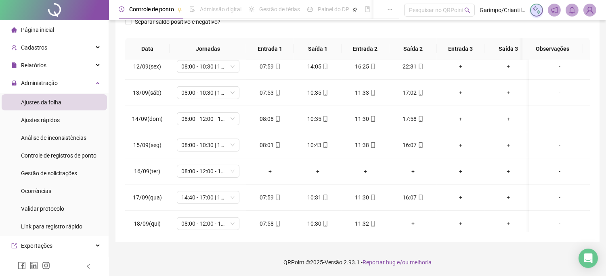
scroll to position [596, 0]
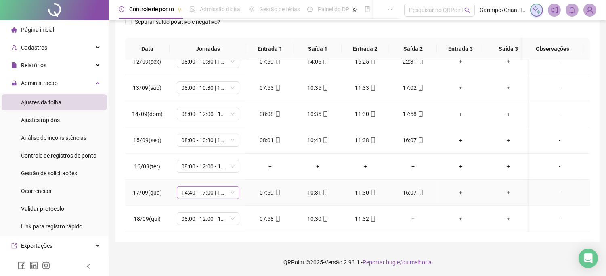
click at [195, 190] on span "14:40 - 17:00 | 18:00 - 23:00" at bounding box center [208, 193] width 53 height 12
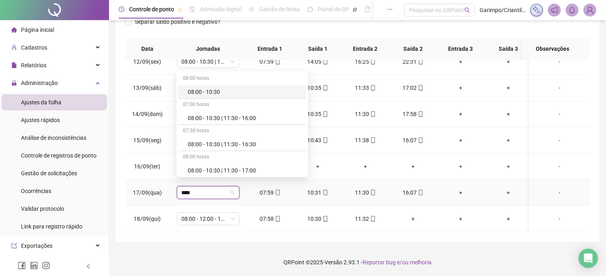
type input "*****"
click at [228, 120] on div "08:00 - 10:30 | 11:30 - 16:00" at bounding box center [245, 118] width 114 height 9
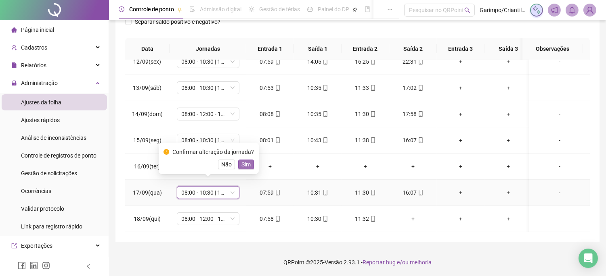
click at [248, 165] on span "Sim" at bounding box center [245, 164] width 9 height 9
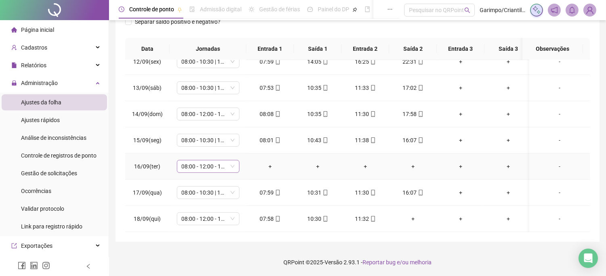
click at [219, 161] on span "08:00 - 12:00 - 13:00 - 16:20" at bounding box center [208, 167] width 53 height 12
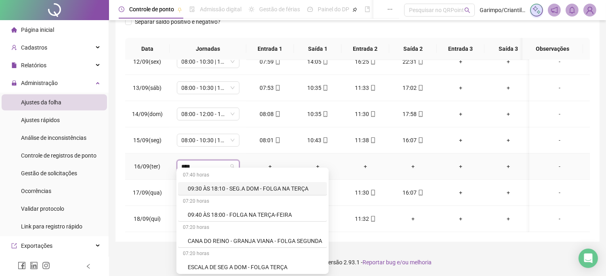
type input "*****"
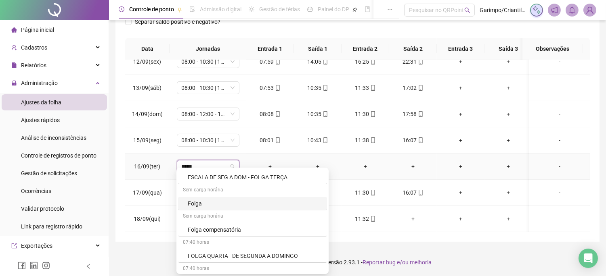
scroll to position [90, 0]
click at [211, 208] on div "Folga" at bounding box center [255, 204] width 134 height 9
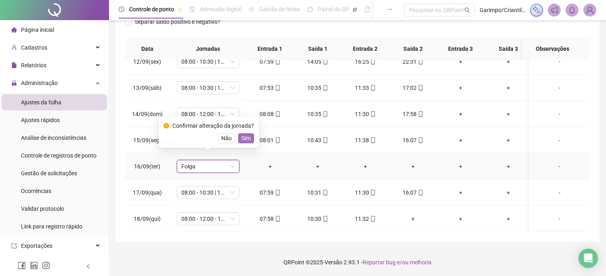
click at [242, 136] on span "Sim" at bounding box center [245, 138] width 9 height 9
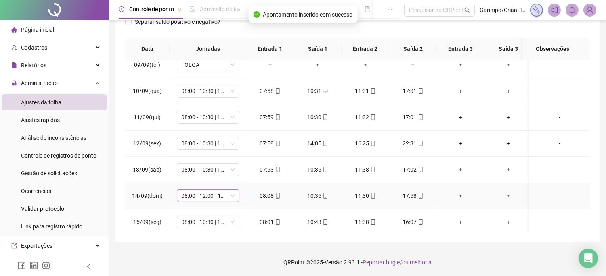
scroll to position [596, 0]
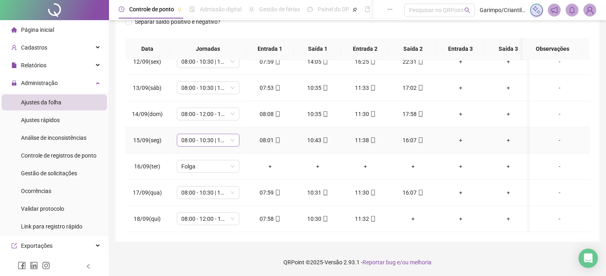
click at [225, 135] on span "08:00 - 10:30 | 11:30 - 17:00" at bounding box center [208, 140] width 53 height 12
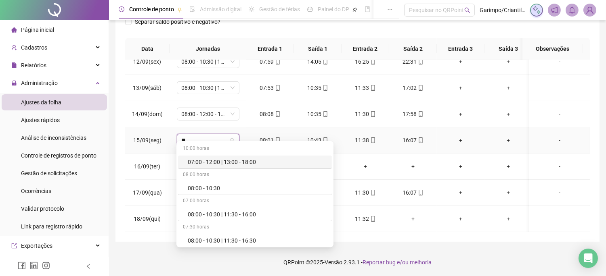
type input "*"
type input "*****"
click at [240, 190] on div "08:00 - 10:30 | 11:30 - 16:00" at bounding box center [245, 188] width 114 height 9
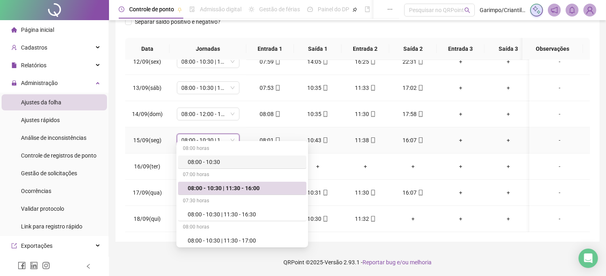
click at [247, 188] on td "07:59" at bounding box center [270, 193] width 48 height 26
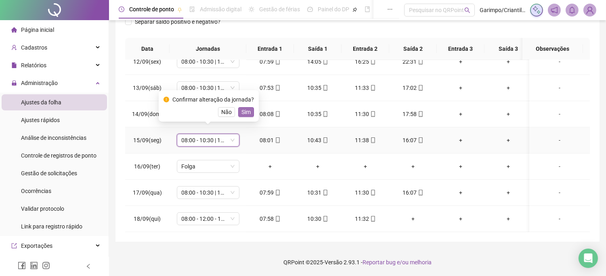
click at [241, 111] on span "Sim" at bounding box center [245, 112] width 9 height 9
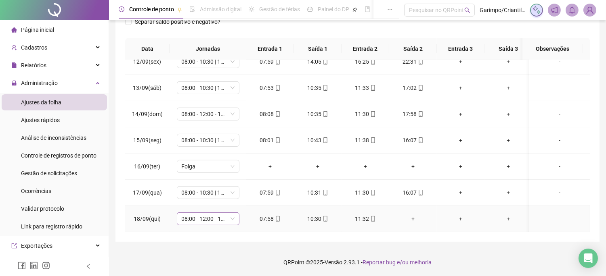
click at [229, 213] on span "08:00 - 12:00 - 13:00 - 16:20" at bounding box center [208, 219] width 53 height 12
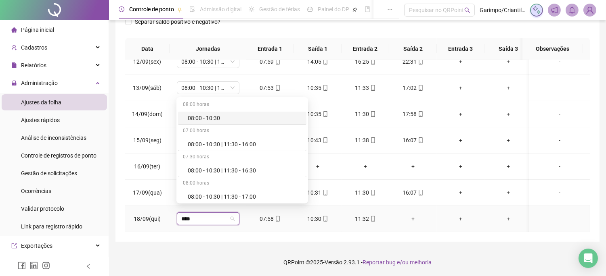
type input "*****"
click at [229, 148] on div "08:00 - 10:30 | 11:30 - 16:00" at bounding box center [245, 144] width 114 height 9
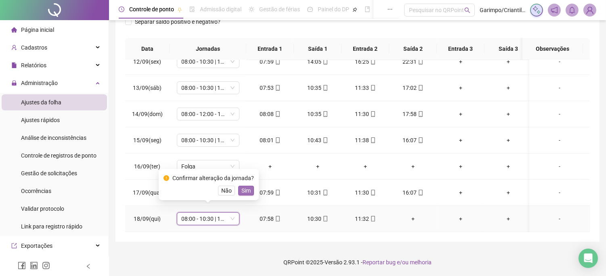
click at [249, 193] on button "Sim" at bounding box center [246, 191] width 16 height 10
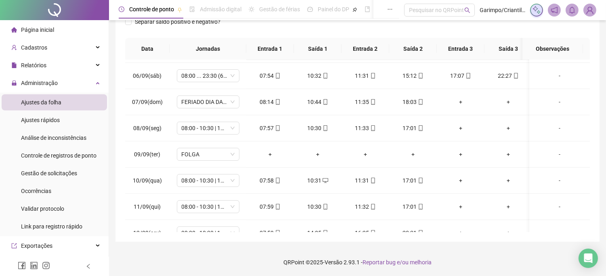
scroll to position [0, 0]
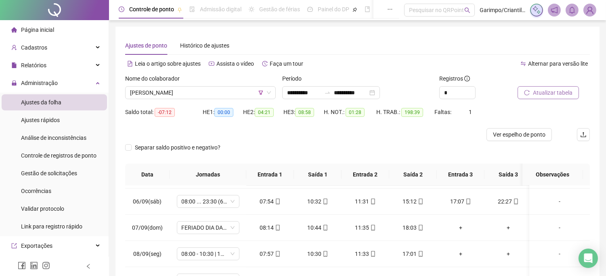
click at [519, 88] on button "Atualizar tabela" at bounding box center [547, 92] width 61 height 13
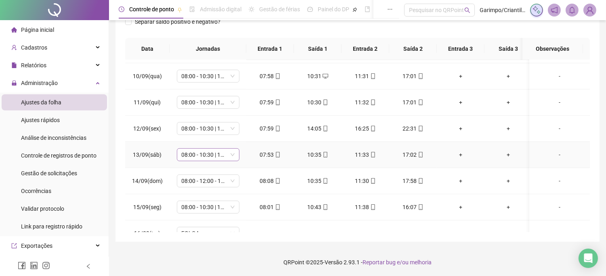
scroll to position [506, 0]
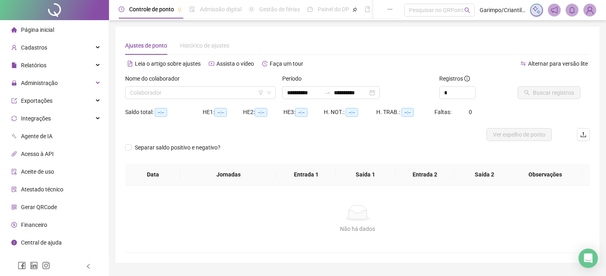
type input "**********"
click at [212, 92] on input "search" at bounding box center [197, 93] width 134 height 12
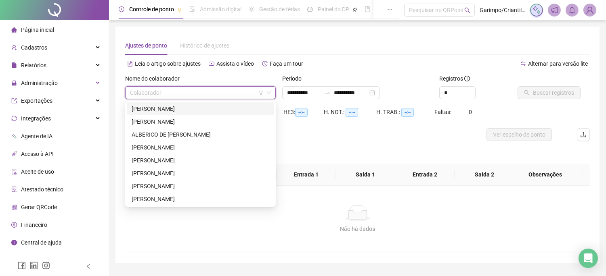
click at [262, 93] on icon "filter" at bounding box center [260, 92] width 5 height 5
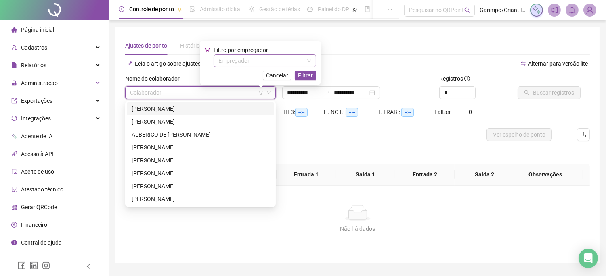
click at [255, 62] on input "search" at bounding box center [261, 61] width 86 height 12
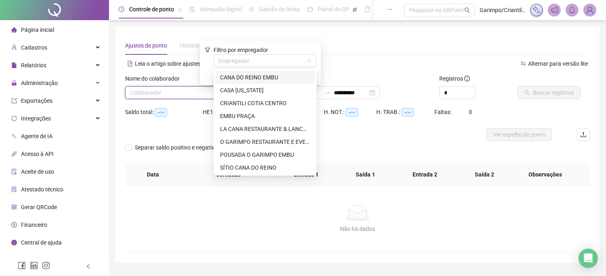
click at [247, 79] on div "CANA DO REINO EMBU" at bounding box center [265, 77] width 90 height 9
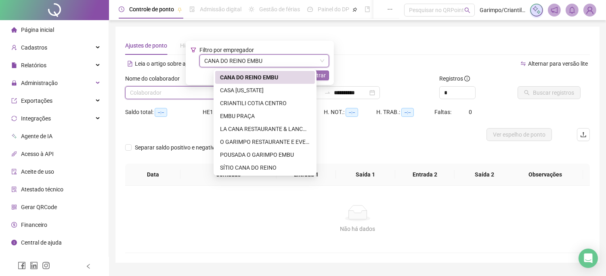
click at [326, 77] on span "Filtrar" at bounding box center [318, 75] width 15 height 9
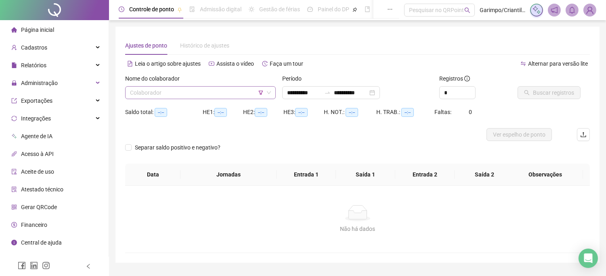
click at [236, 95] on input "search" at bounding box center [197, 93] width 134 height 12
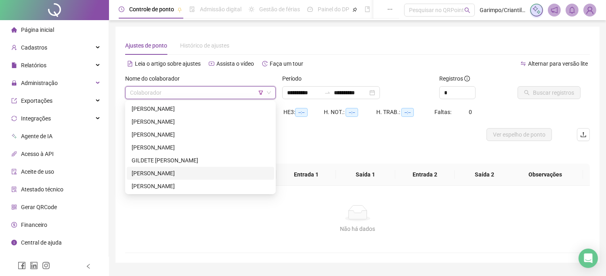
click at [190, 173] on div "[PERSON_NAME]" at bounding box center [201, 173] width 138 height 9
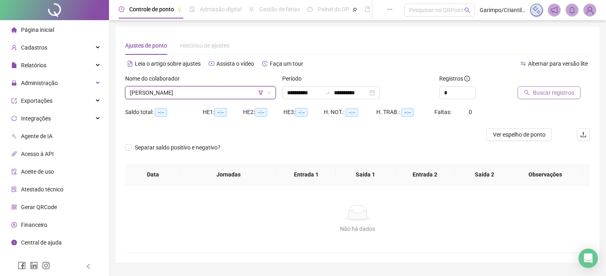
click at [539, 90] on span "Buscar registros" at bounding box center [553, 92] width 41 height 9
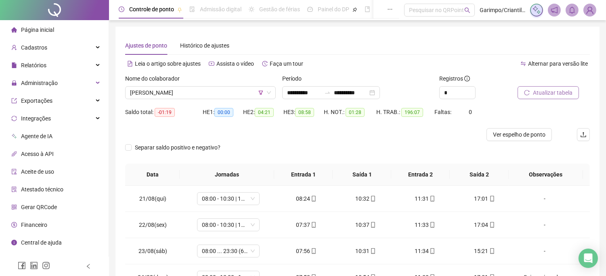
scroll to position [45, 0]
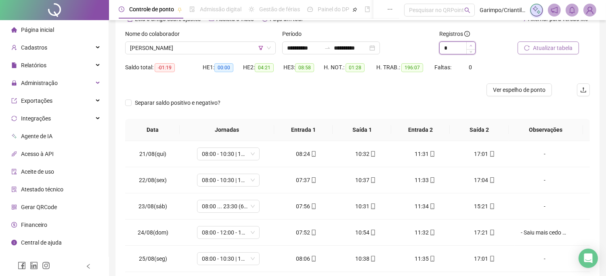
click at [469, 44] on icon "up" at bounding box center [470, 45] width 3 height 3
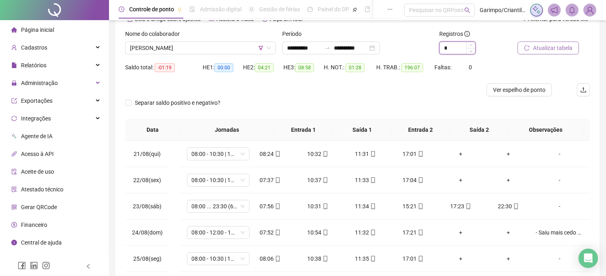
type input "*"
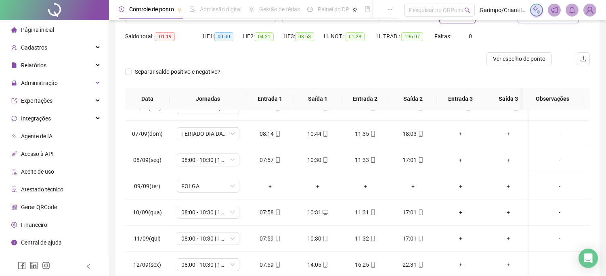
scroll to position [0, 0]
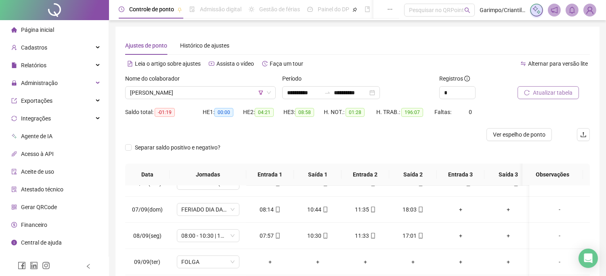
click at [538, 97] on button "Atualizar tabela" at bounding box center [547, 92] width 61 height 13
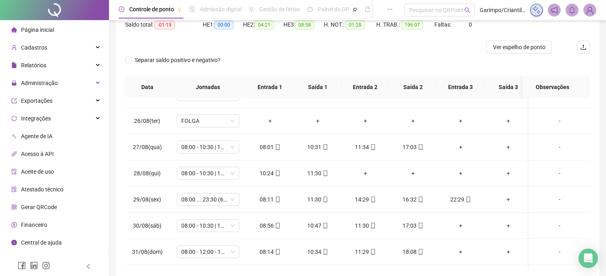
scroll to position [81, 0]
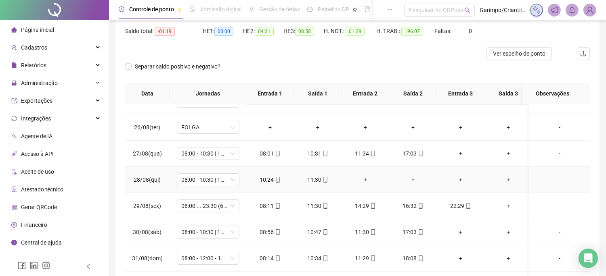
click at [360, 182] on div "+" at bounding box center [365, 179] width 35 height 9
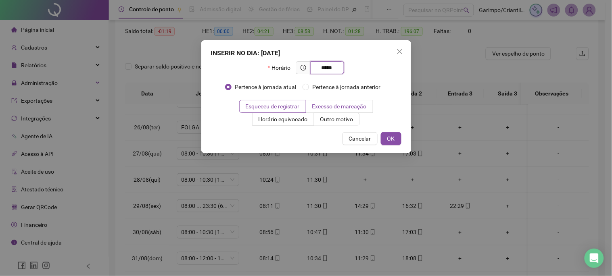
type input "*****"
click at [338, 111] on label "Excesso de marcação" at bounding box center [339, 106] width 67 height 13
click at [336, 130] on div "INSERIR NO DIA : 28/08/2025 Horário ***** Pertence à jornada atual Pertence à j…" at bounding box center [306, 96] width 210 height 113
click at [334, 117] on span "Outro motivo" at bounding box center [336, 119] width 33 height 6
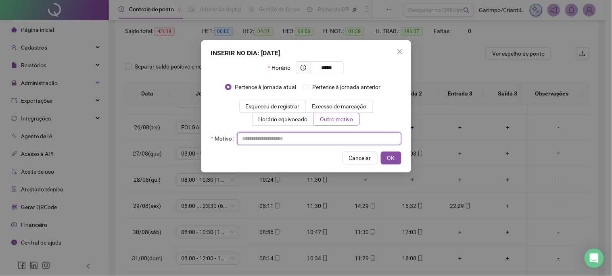
click at [329, 140] on input "text" at bounding box center [319, 138] width 164 height 13
type input "*"
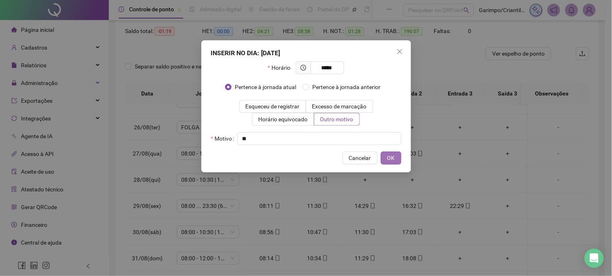
click at [384, 156] on button "OK" at bounding box center [391, 158] width 21 height 13
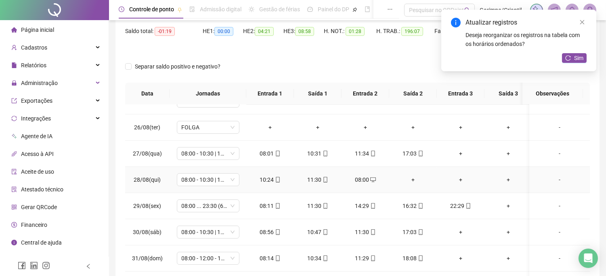
click at [414, 179] on div "+" at bounding box center [412, 179] width 35 height 9
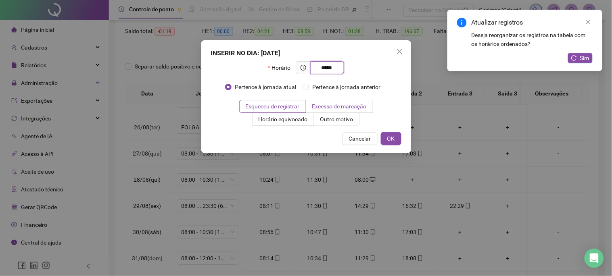
type input "*****"
click at [338, 111] on label "Excesso de marcação" at bounding box center [339, 106] width 67 height 13
click at [338, 126] on div "INSERIR NO DIA : 28/08/2025 Horário ***** Pertence à jornada atual Pertence à j…" at bounding box center [306, 96] width 210 height 113
click at [338, 124] on label "Outro motivo" at bounding box center [337, 119] width 46 height 13
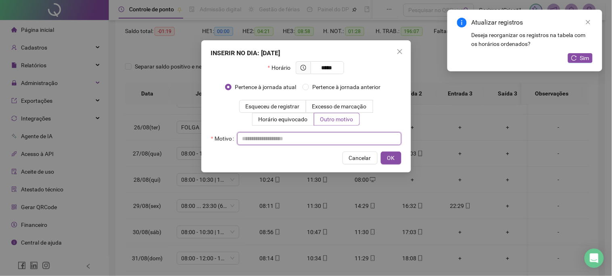
click at [334, 140] on input "text" at bounding box center [319, 138] width 164 height 13
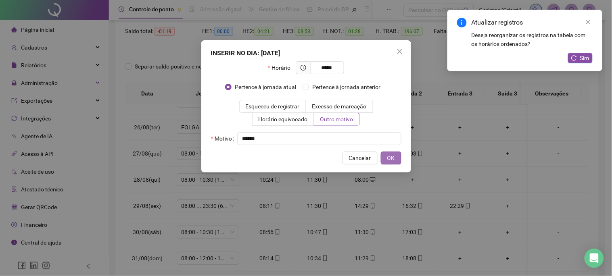
click at [386, 155] on button "OK" at bounding box center [391, 158] width 21 height 13
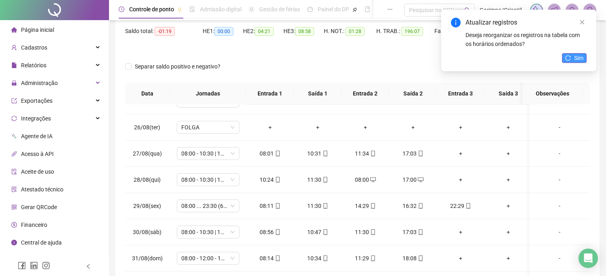
click at [578, 62] on span "Sim" at bounding box center [578, 58] width 9 height 9
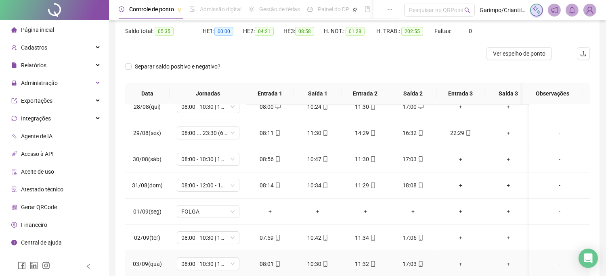
scroll to position [179, 0]
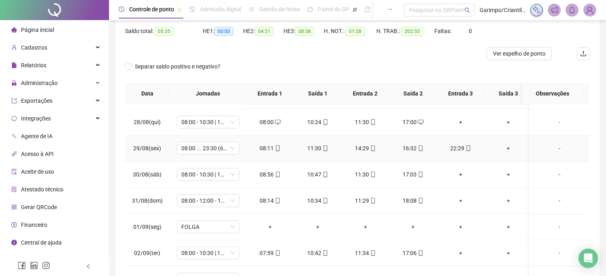
click at [512, 147] on div "+" at bounding box center [508, 148] width 35 height 9
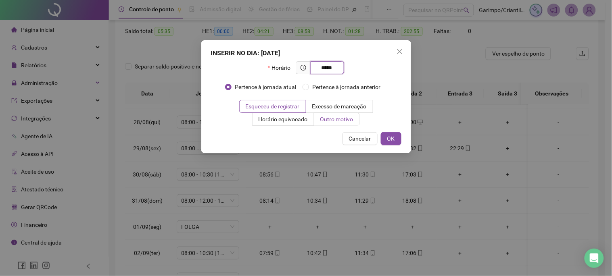
type input "*****"
click at [342, 121] on span "Outro motivo" at bounding box center [336, 119] width 33 height 6
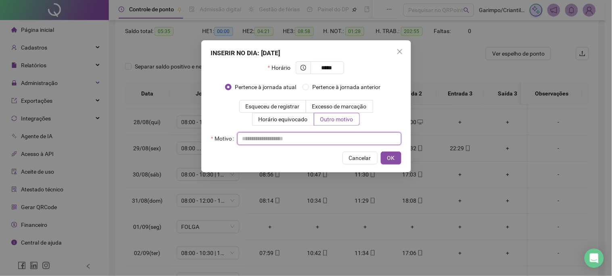
click at [336, 139] on input "text" at bounding box center [319, 138] width 164 height 13
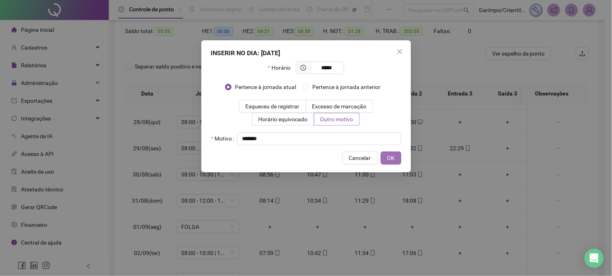
click at [398, 153] on button "OK" at bounding box center [391, 158] width 21 height 13
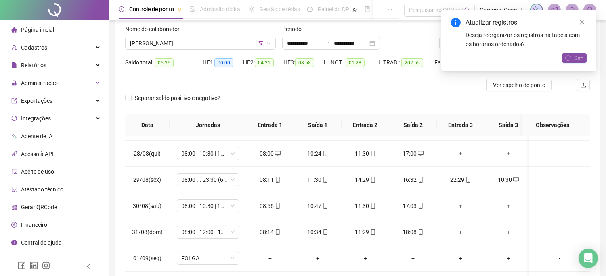
scroll to position [0, 0]
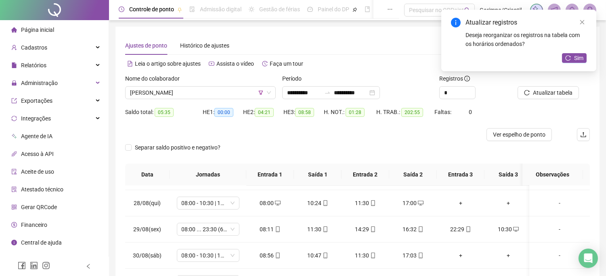
click at [547, 100] on div "Atualizar tabela" at bounding box center [553, 89] width 79 height 31
click at [547, 95] on span "Atualizar tabela" at bounding box center [553, 92] width 40 height 9
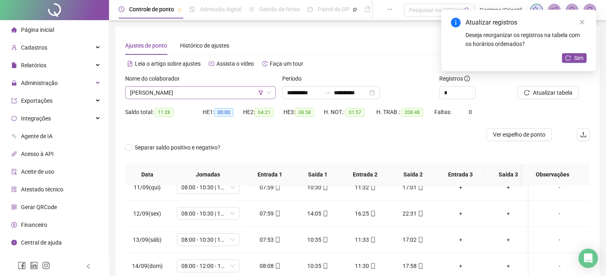
click at [252, 87] on span "[PERSON_NAME]" at bounding box center [200, 93] width 141 height 12
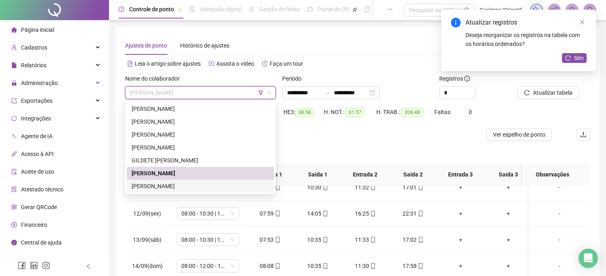
click at [186, 186] on div "[PERSON_NAME]" at bounding box center [201, 186] width 138 height 9
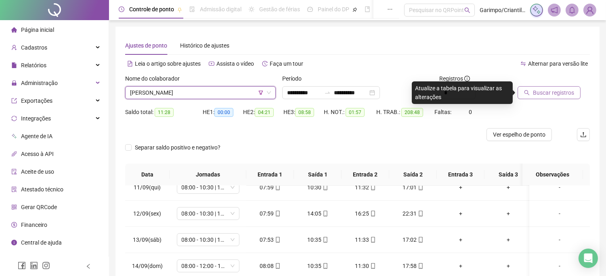
click at [530, 91] on button "Buscar registros" at bounding box center [548, 92] width 63 height 13
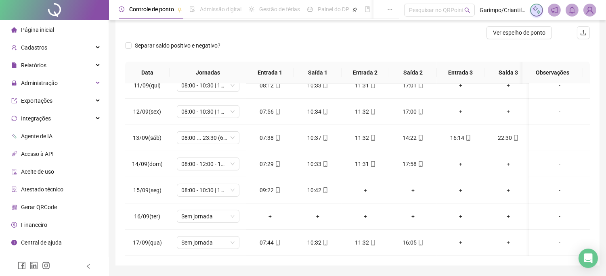
scroll to position [126, 0]
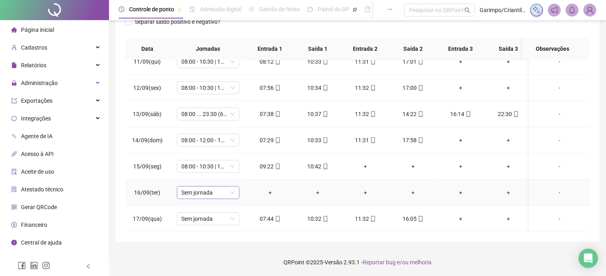
click at [221, 188] on span "Sem jornada" at bounding box center [208, 193] width 53 height 12
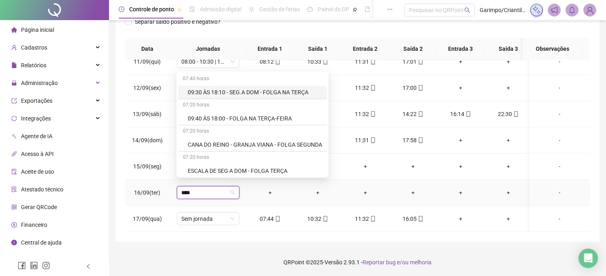
type input "*****"
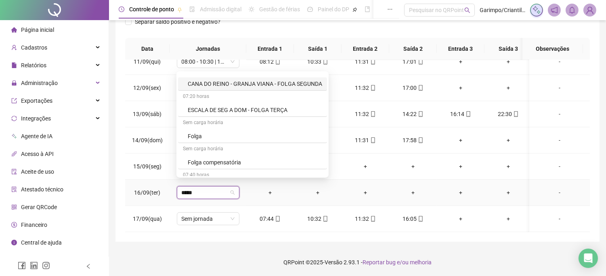
scroll to position [90, 0]
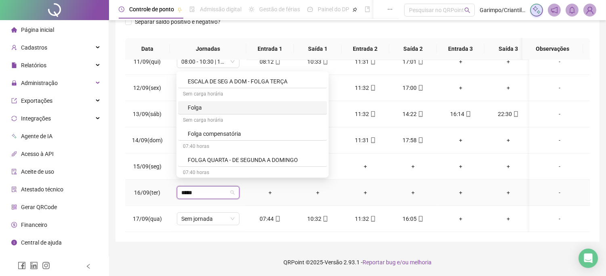
click at [211, 112] on div "Folga" at bounding box center [255, 107] width 134 height 9
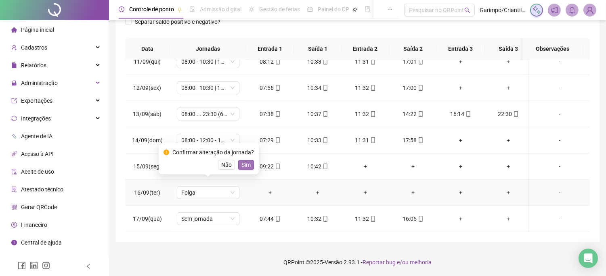
click at [241, 166] on span "Sim" at bounding box center [245, 165] width 9 height 9
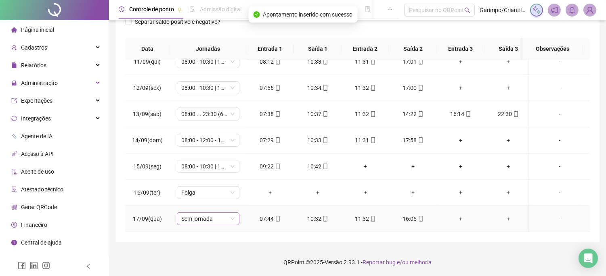
click at [215, 213] on span "Sem jornada" at bounding box center [208, 219] width 53 height 12
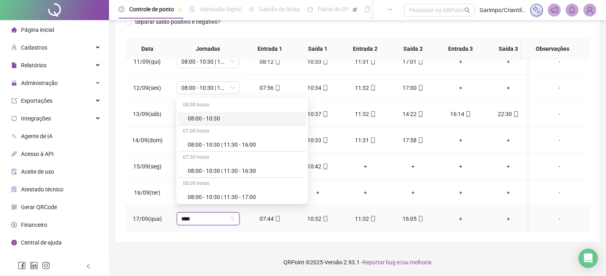
type input "*****"
click at [240, 146] on div "08:00 - 10:30 | 11:30 - 16:00" at bounding box center [245, 144] width 114 height 9
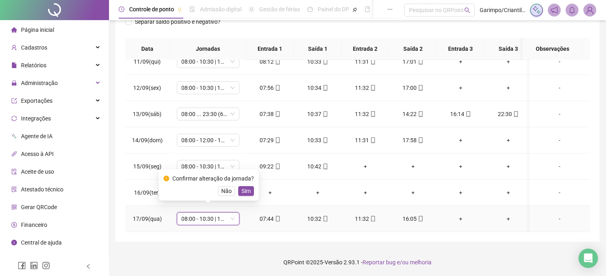
click at [244, 198] on div "Confirmar alteração da jornada? Não Sim" at bounding box center [209, 184] width 100 height 31
click at [244, 196] on button "Sim" at bounding box center [246, 191] width 16 height 10
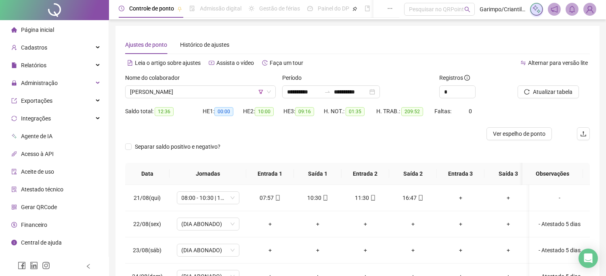
scroll to position [0, 0]
click at [533, 90] on span "Atualizar tabela" at bounding box center [553, 92] width 40 height 9
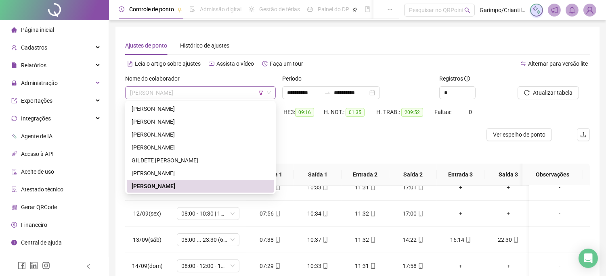
click at [248, 94] on span "[PERSON_NAME]" at bounding box center [200, 93] width 141 height 12
click at [352, 114] on span "01:35" at bounding box center [354, 112] width 19 height 9
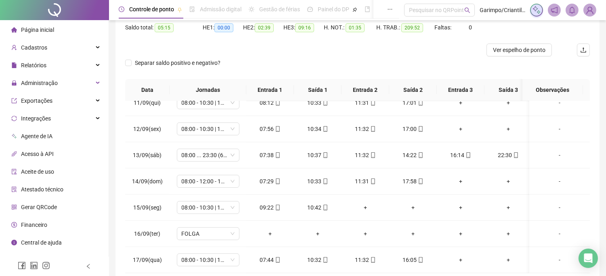
scroll to position [126, 0]
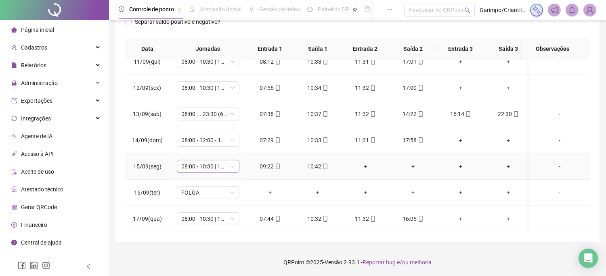
click at [203, 161] on span "08:00 - 10:30 | 11:30 - 17:00" at bounding box center [208, 167] width 53 height 12
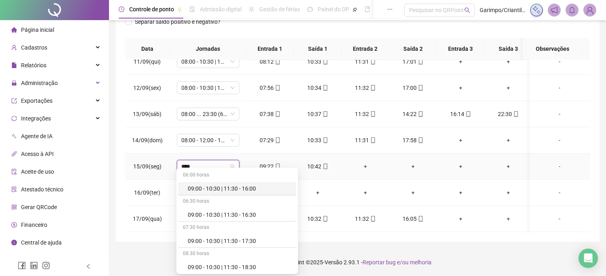
type input "*****"
click at [248, 187] on div "09:00 - 10:30 | 11:30 - 16:00" at bounding box center [240, 188] width 104 height 9
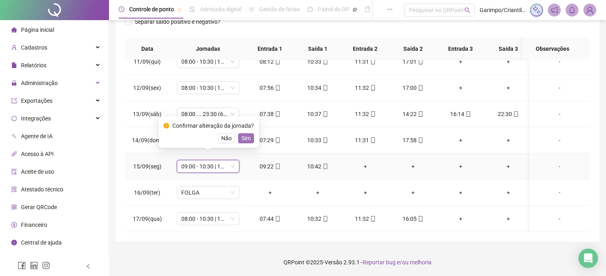
click at [246, 140] on span "Sim" at bounding box center [245, 138] width 9 height 9
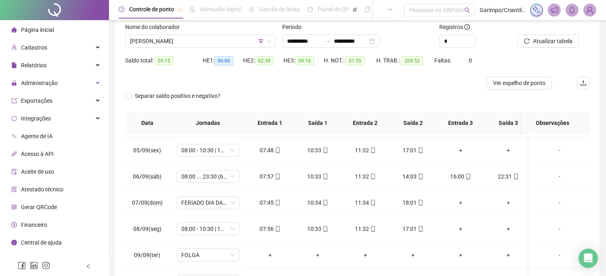
scroll to position [0, 0]
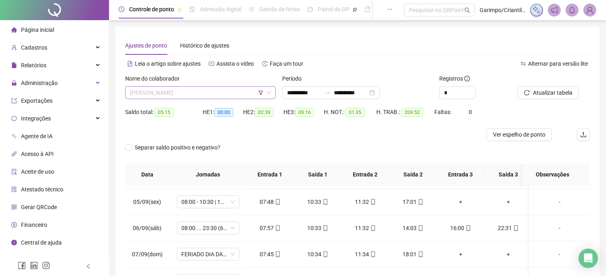
click at [240, 91] on span "[PERSON_NAME]" at bounding box center [200, 93] width 141 height 12
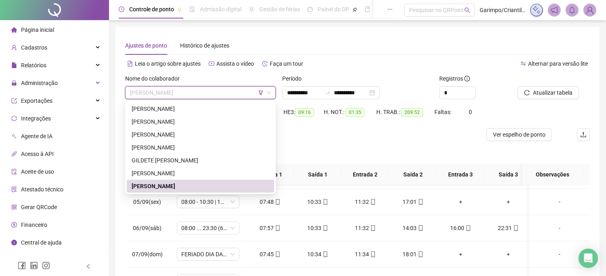
click at [297, 108] on div "HE 3: 09:16" at bounding box center [303, 112] width 40 height 9
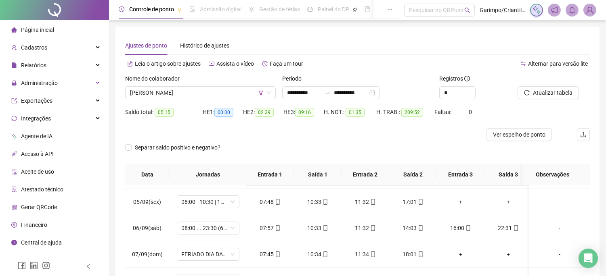
click at [561, 85] on div at bounding box center [543, 80] width 52 height 12
click at [549, 90] on span "Atualizar tabela" at bounding box center [553, 92] width 40 height 9
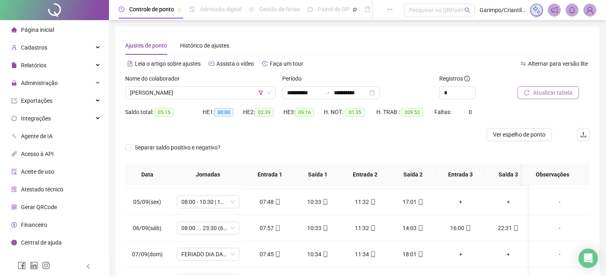
click at [549, 90] on span "Atualizar tabela" at bounding box center [553, 92] width 40 height 9
click at [549, 90] on body "**********" at bounding box center [303, 138] width 606 height 276
click at [240, 76] on div "Nome do colaborador" at bounding box center [200, 80] width 150 height 12
click at [240, 90] on span "[PERSON_NAME]" at bounding box center [200, 93] width 141 height 12
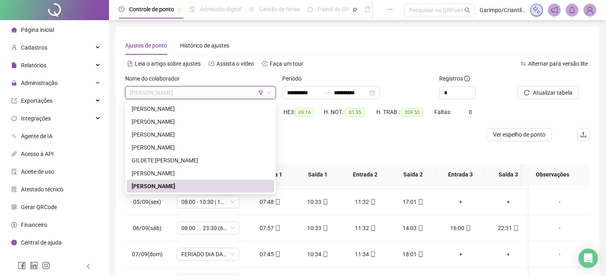
click at [240, 90] on span "[PERSON_NAME]" at bounding box center [200, 93] width 141 height 12
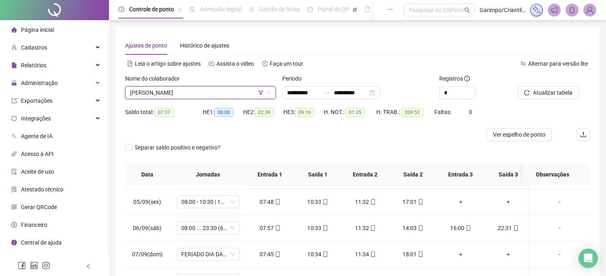
click at [240, 90] on span "[PERSON_NAME]" at bounding box center [200, 93] width 141 height 12
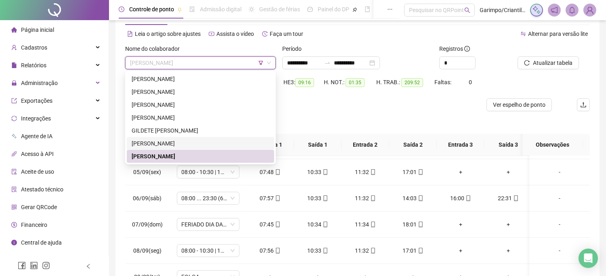
scroll to position [45, 0]
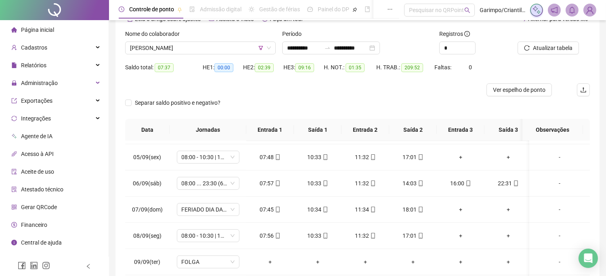
click at [309, 99] on div "Separar saldo positivo e negativo?" at bounding box center [357, 107] width 464 height 23
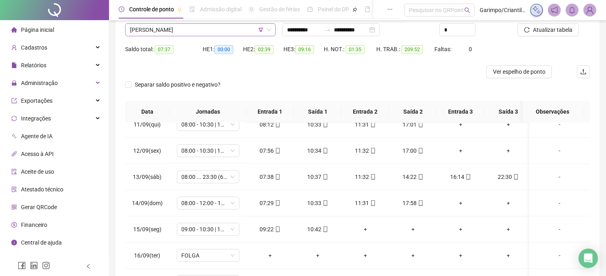
scroll to position [36, 0]
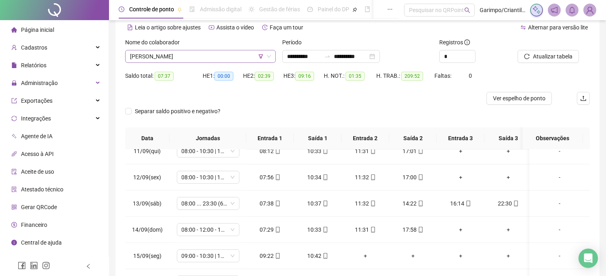
click at [220, 60] on span "[PERSON_NAME]" at bounding box center [200, 56] width 141 height 12
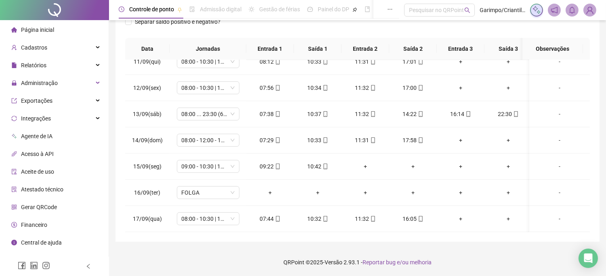
click at [358, 47] on th "Entrada 2" at bounding box center [365, 49] width 48 height 22
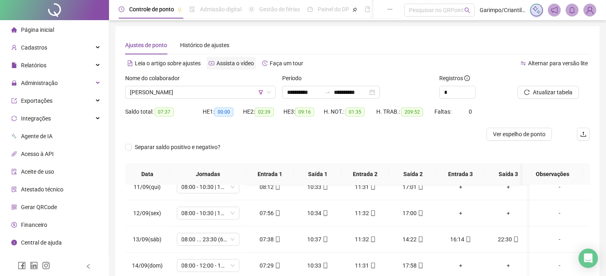
scroll to position [0, 0]
click at [232, 87] on span "[PERSON_NAME]" at bounding box center [200, 93] width 141 height 12
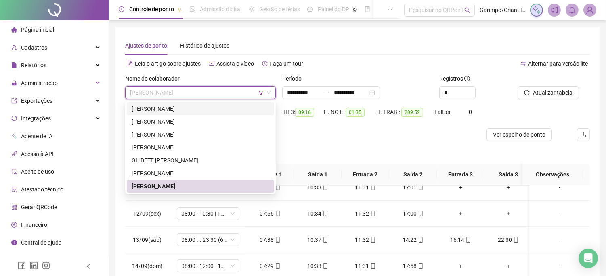
click at [222, 104] on div "[PERSON_NAME]" at bounding box center [200, 108] width 147 height 13
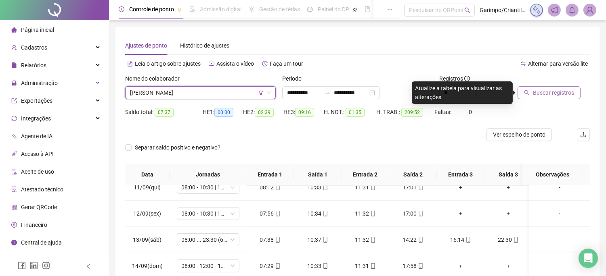
click at [549, 90] on span "Buscar registros" at bounding box center [553, 92] width 41 height 9
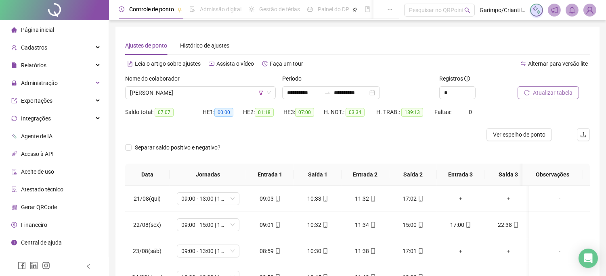
click at [231, 85] on div "Nome do colaborador" at bounding box center [200, 80] width 150 height 12
click at [230, 93] on span "[PERSON_NAME]" at bounding box center [200, 93] width 141 height 12
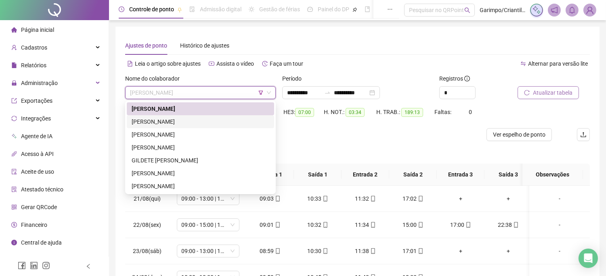
click at [200, 122] on div "[PERSON_NAME]" at bounding box center [201, 121] width 138 height 9
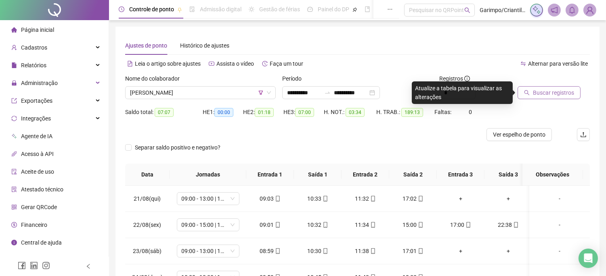
click at [564, 94] on span "Buscar registros" at bounding box center [553, 92] width 41 height 9
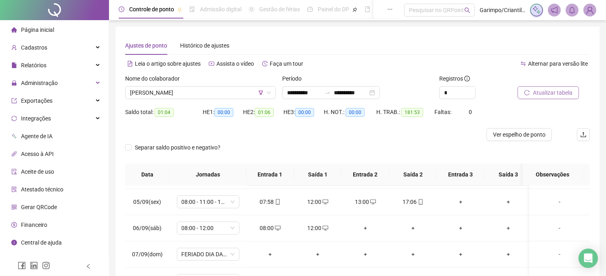
click at [550, 85] on div at bounding box center [543, 80] width 52 height 12
click at [555, 106] on div "Saldo total: 01:04 HE 1: 00:00 HE 2: 01:06 HE 3: 00:00 H. NOT.: 00:00 H. TRAB.:…" at bounding box center [357, 117] width 464 height 23
click at [549, 94] on span "Atualizar tabela" at bounding box center [553, 92] width 40 height 9
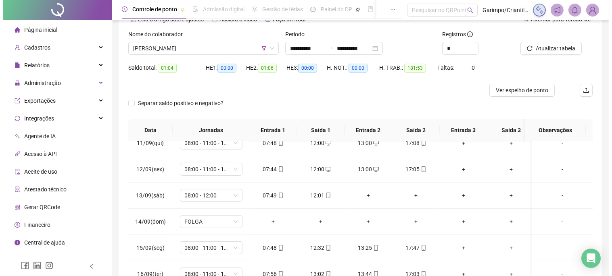
scroll to position [36, 0]
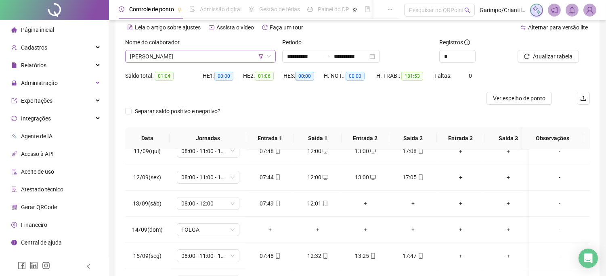
click at [217, 61] on span "[PERSON_NAME]" at bounding box center [200, 56] width 141 height 12
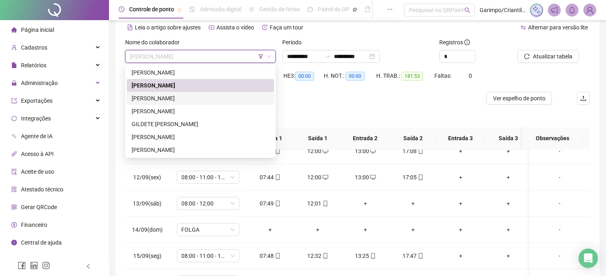
click at [217, 98] on div "[PERSON_NAME]" at bounding box center [201, 98] width 138 height 9
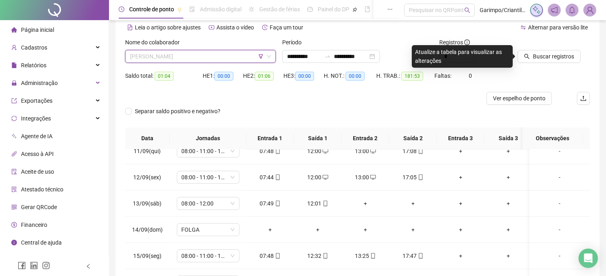
click at [194, 56] on span "[PERSON_NAME]" at bounding box center [200, 56] width 141 height 12
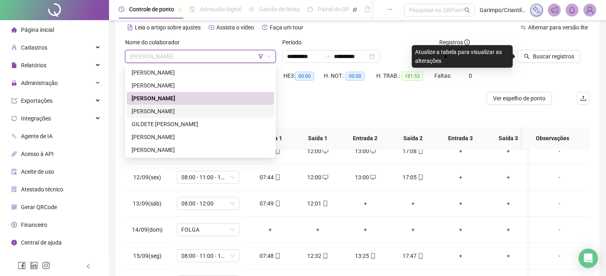
click at [150, 113] on div "[PERSON_NAME]" at bounding box center [201, 111] width 138 height 9
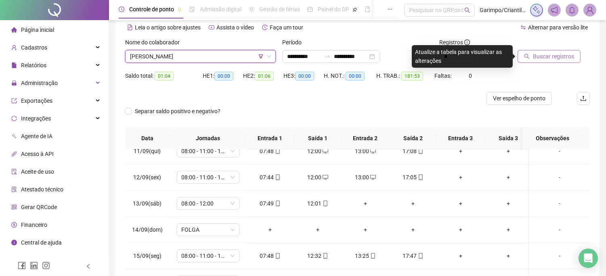
click at [538, 55] on span "Buscar registros" at bounding box center [553, 56] width 41 height 9
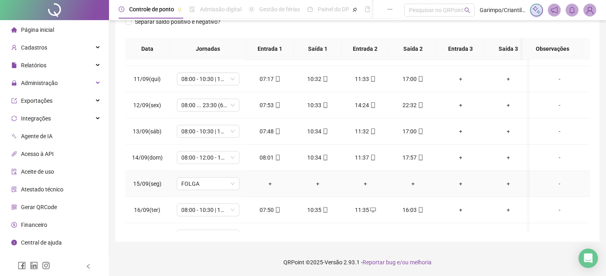
scroll to position [525, 0]
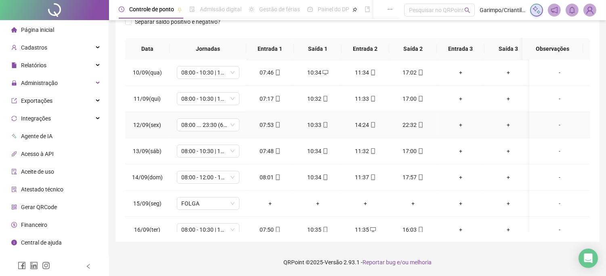
click at [462, 124] on div "+" at bounding box center [460, 125] width 35 height 9
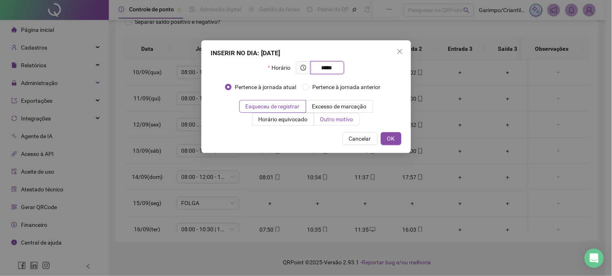
type input "*****"
click at [325, 115] on label "Outro motivo" at bounding box center [337, 119] width 46 height 13
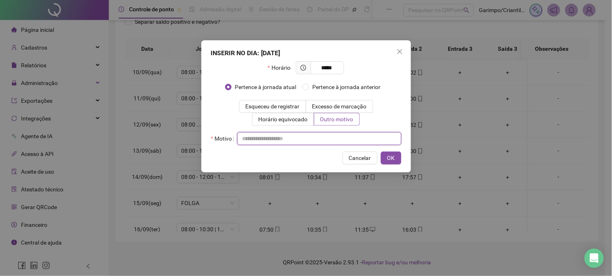
click at [309, 141] on input "text" at bounding box center [319, 138] width 164 height 13
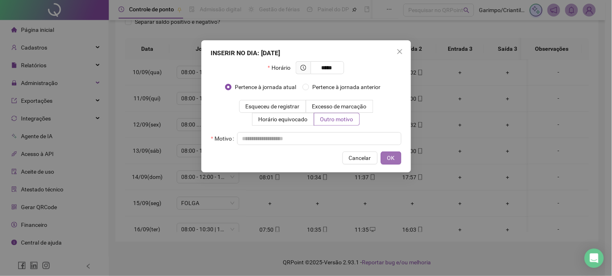
click at [395, 162] on button "OK" at bounding box center [391, 158] width 21 height 13
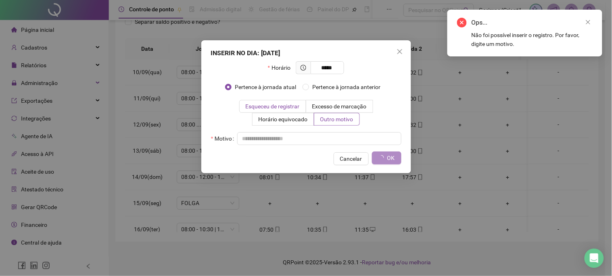
click at [288, 103] on span "Esqueceu de registrar" at bounding box center [273, 106] width 54 height 6
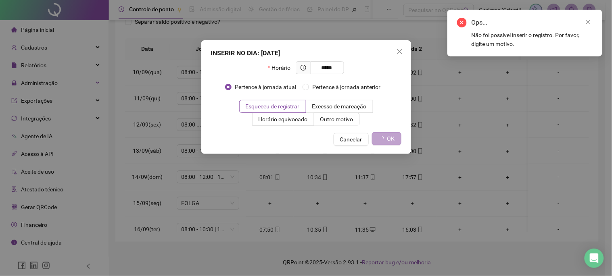
click at [392, 142] on span "OK" at bounding box center [391, 138] width 8 height 9
click at [397, 53] on icon "close" at bounding box center [400, 51] width 6 height 6
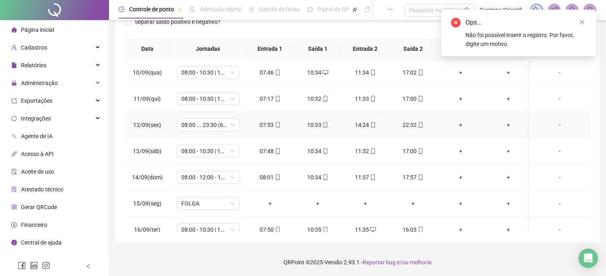
click at [459, 124] on div "+" at bounding box center [460, 125] width 35 height 9
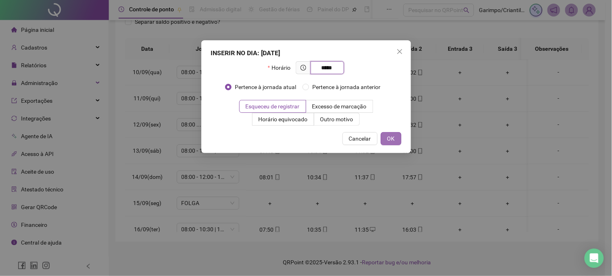
type input "*****"
click at [390, 141] on span "OK" at bounding box center [391, 138] width 8 height 9
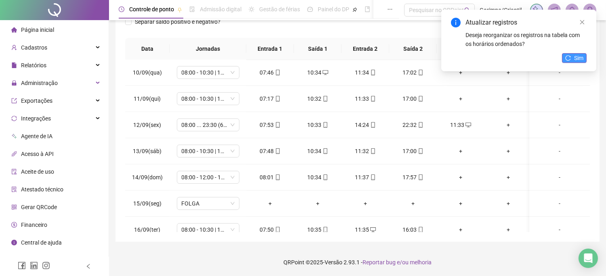
click at [576, 54] on span "Sim" at bounding box center [578, 58] width 9 height 9
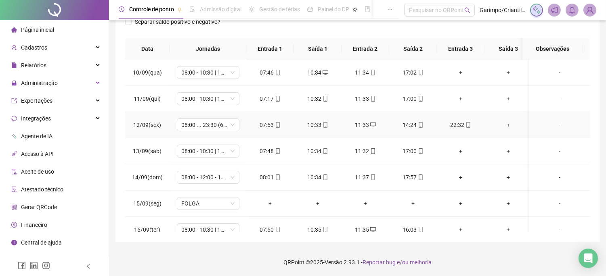
click at [506, 126] on div "+" at bounding box center [508, 125] width 35 height 9
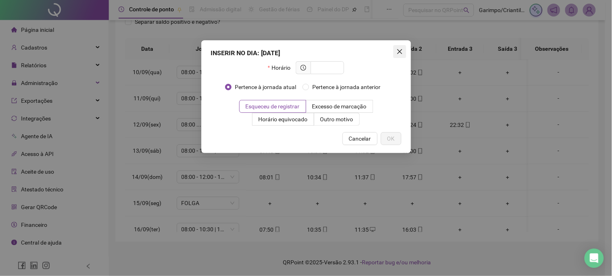
click at [397, 54] on icon "close" at bounding box center [399, 51] width 5 height 5
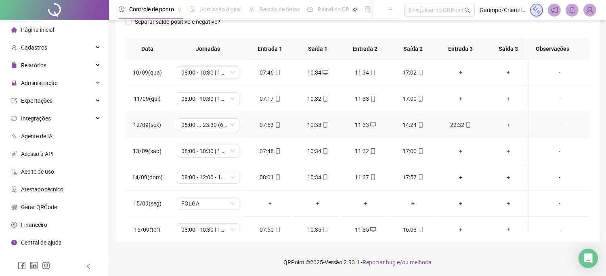
click at [509, 129] on div "+" at bounding box center [508, 125] width 35 height 9
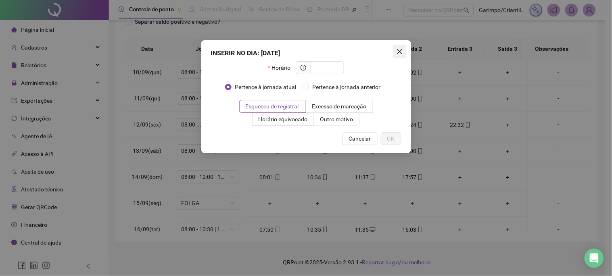
click at [396, 48] on button "Close" at bounding box center [399, 51] width 13 height 13
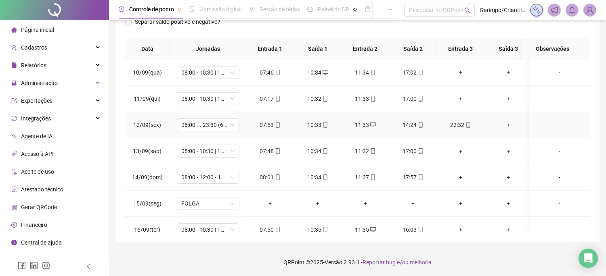
click at [506, 129] on div "+" at bounding box center [508, 125] width 35 height 9
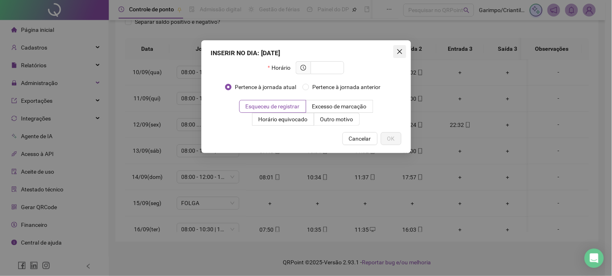
click at [399, 55] on button "Close" at bounding box center [399, 51] width 13 height 13
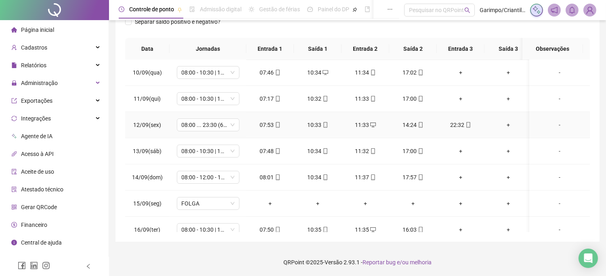
click at [505, 124] on div "+" at bounding box center [508, 125] width 35 height 9
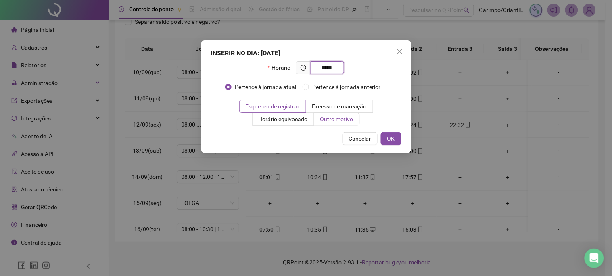
type input "*****"
click at [328, 123] on span "Outro motivo" at bounding box center [336, 119] width 33 height 6
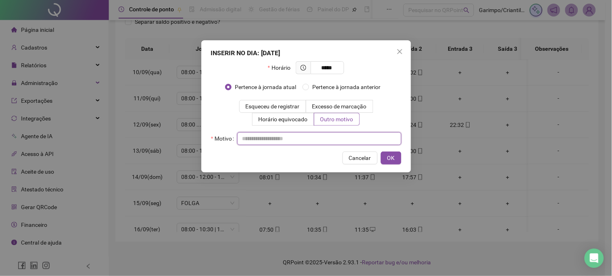
click at [324, 143] on input "text" at bounding box center [319, 138] width 164 height 13
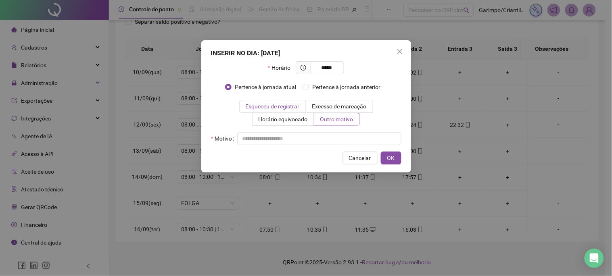
click at [295, 106] on span "Esqueceu de registrar" at bounding box center [273, 106] width 54 height 6
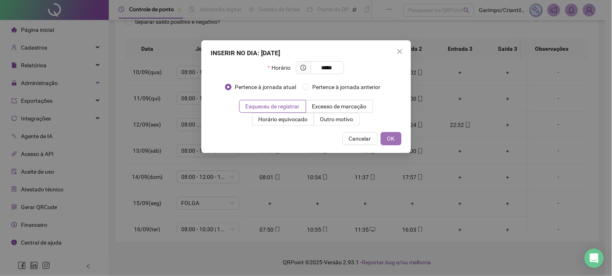
click at [393, 133] on button "OK" at bounding box center [391, 138] width 21 height 13
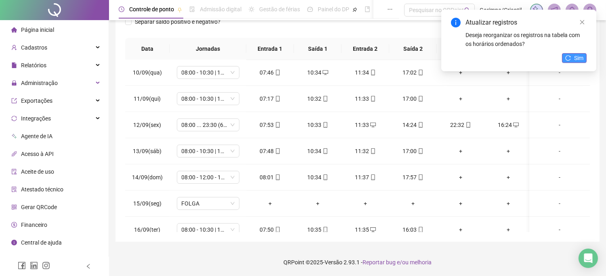
click at [583, 56] on button "Sim" at bounding box center [574, 58] width 25 height 10
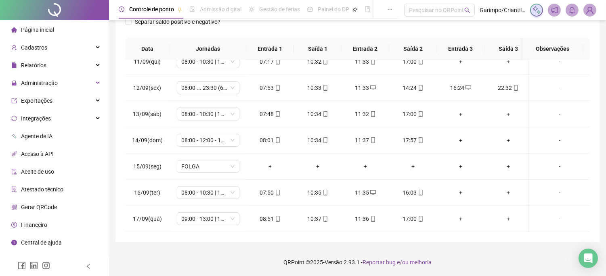
scroll to position [570, 0]
